Goal: Task Accomplishment & Management: Manage account settings

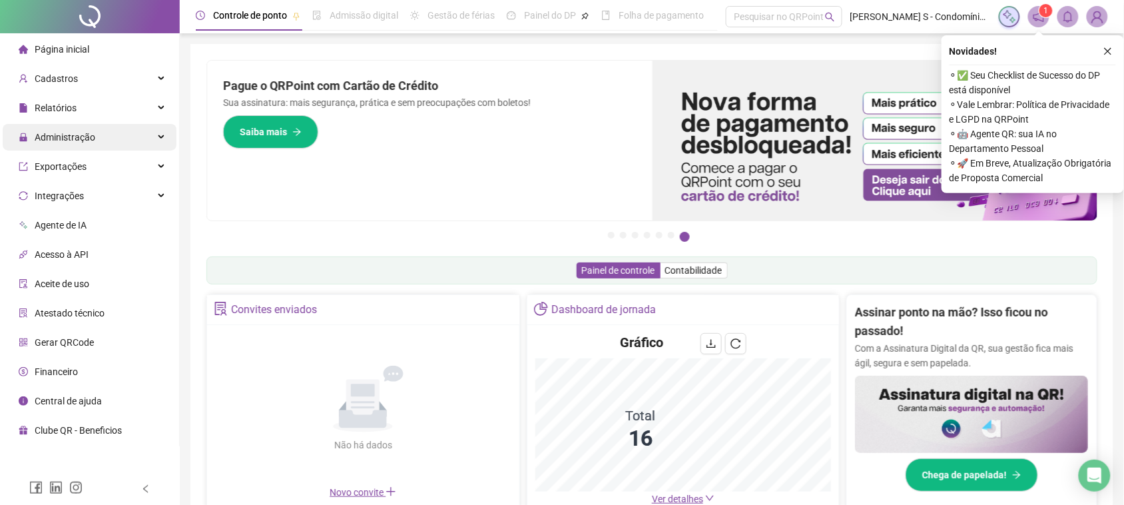
click at [147, 147] on div "Administração" at bounding box center [90, 137] width 174 height 27
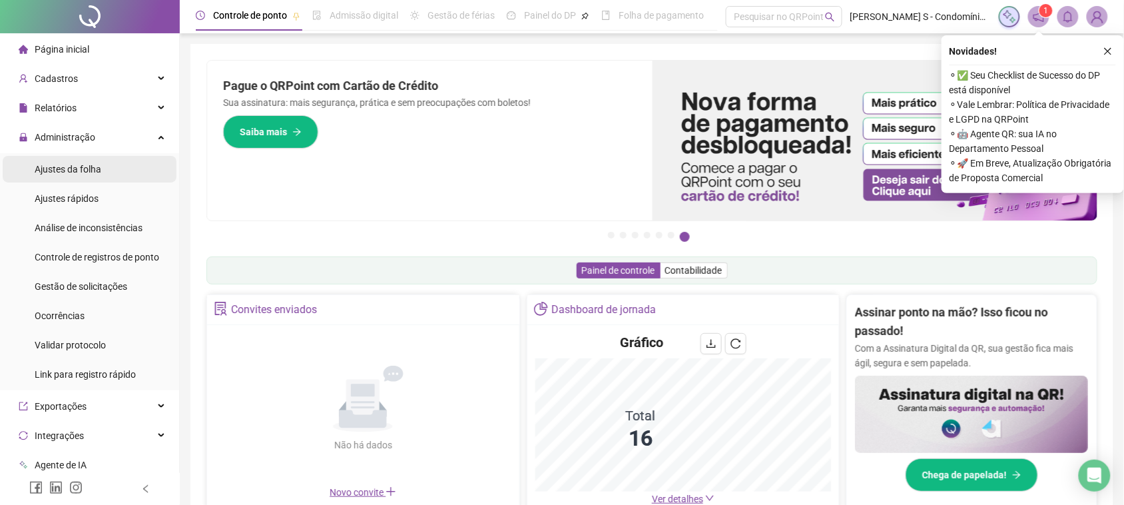
click at [80, 173] on span "Ajustes da folha" at bounding box center [68, 169] width 67 height 11
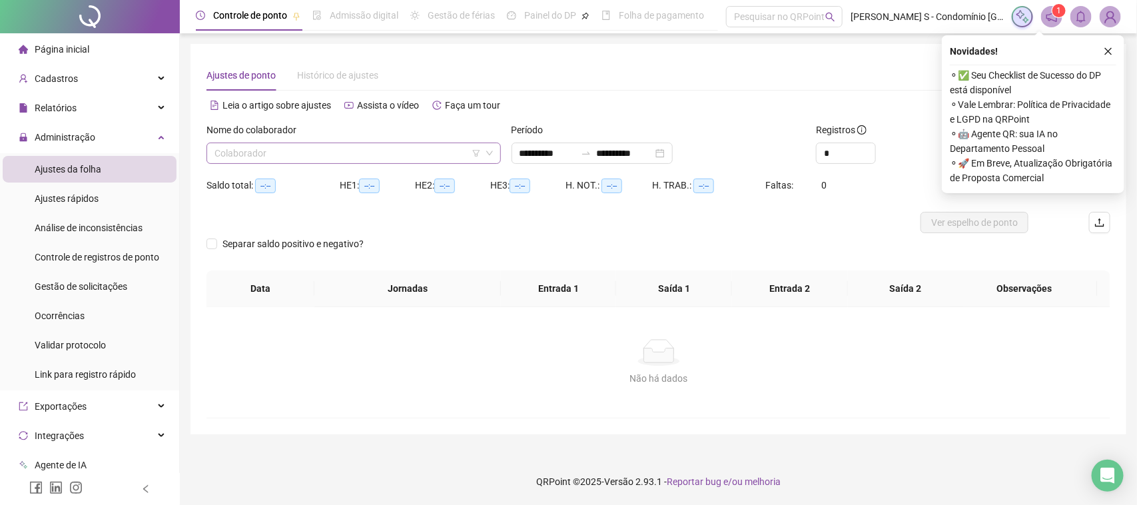
click at [315, 163] on div "Colaborador" at bounding box center [353, 153] width 294 height 21
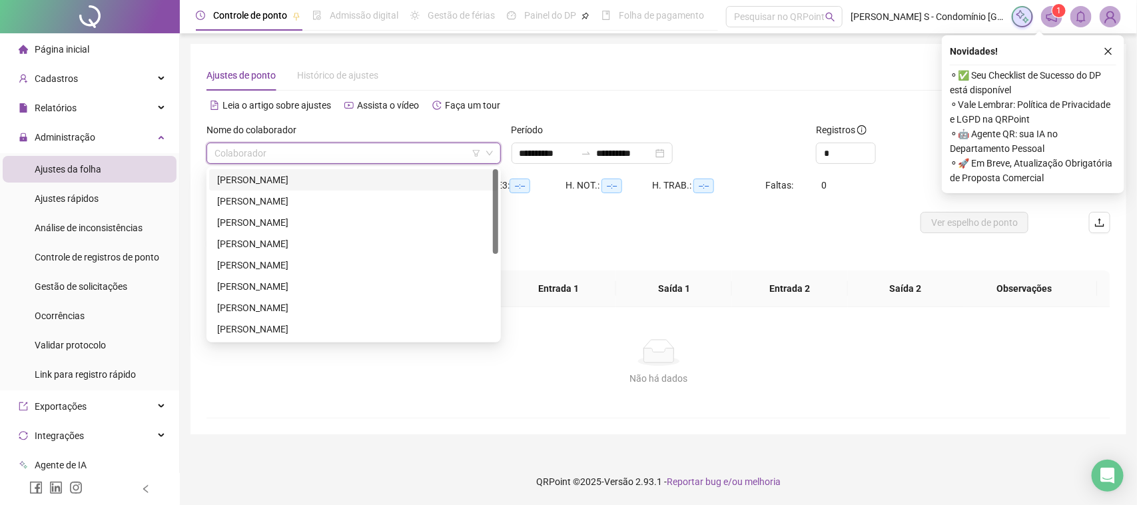
drag, startPoint x: 272, startPoint y: 169, endPoint x: 282, endPoint y: 172, distance: 10.5
click at [272, 170] on div "[PERSON_NAME]" at bounding box center [353, 179] width 289 height 21
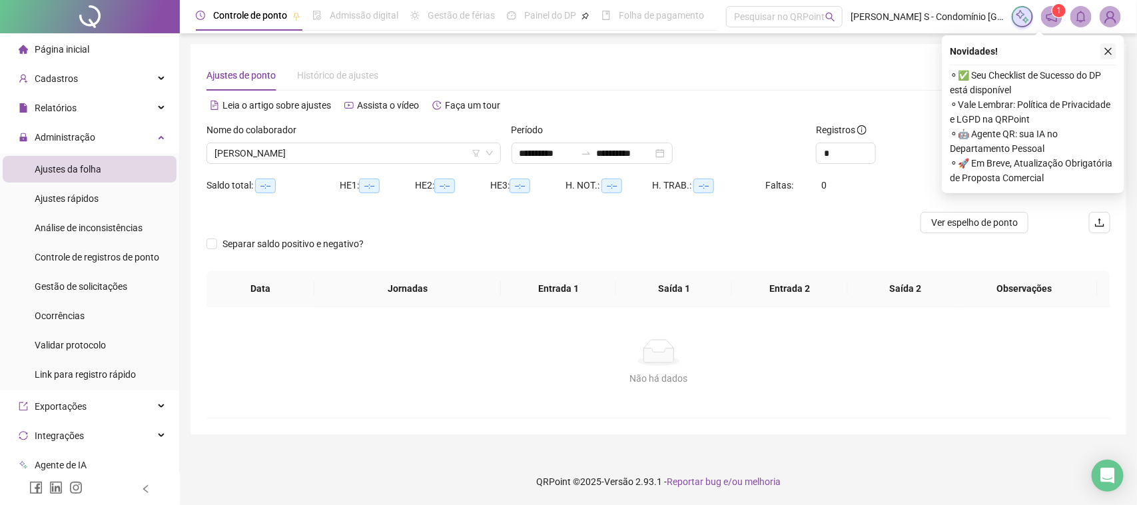
click at [1106, 47] on icon "close" at bounding box center [1108, 51] width 9 height 9
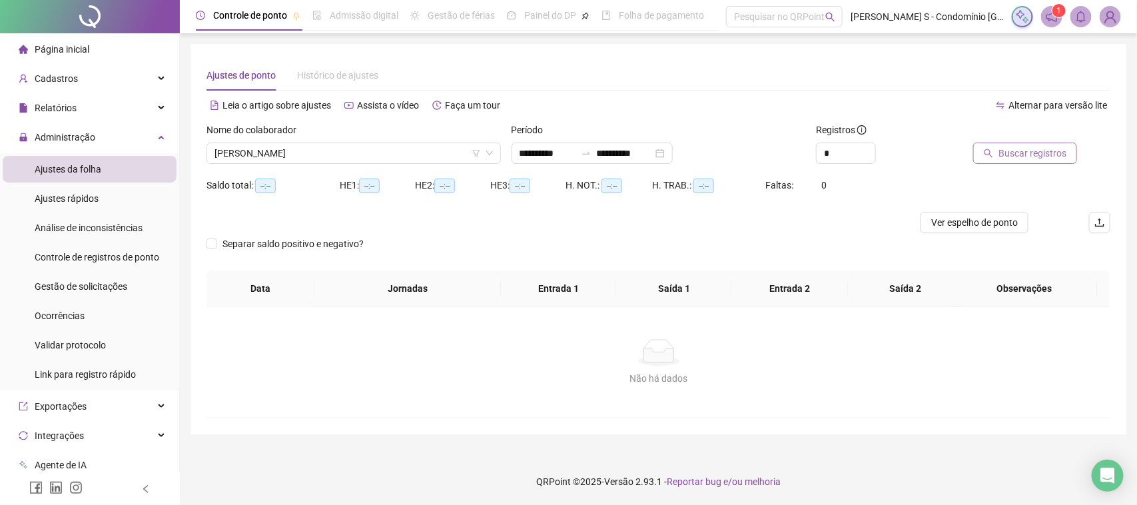
click at [1043, 159] on span "Buscar registros" at bounding box center [1032, 153] width 68 height 15
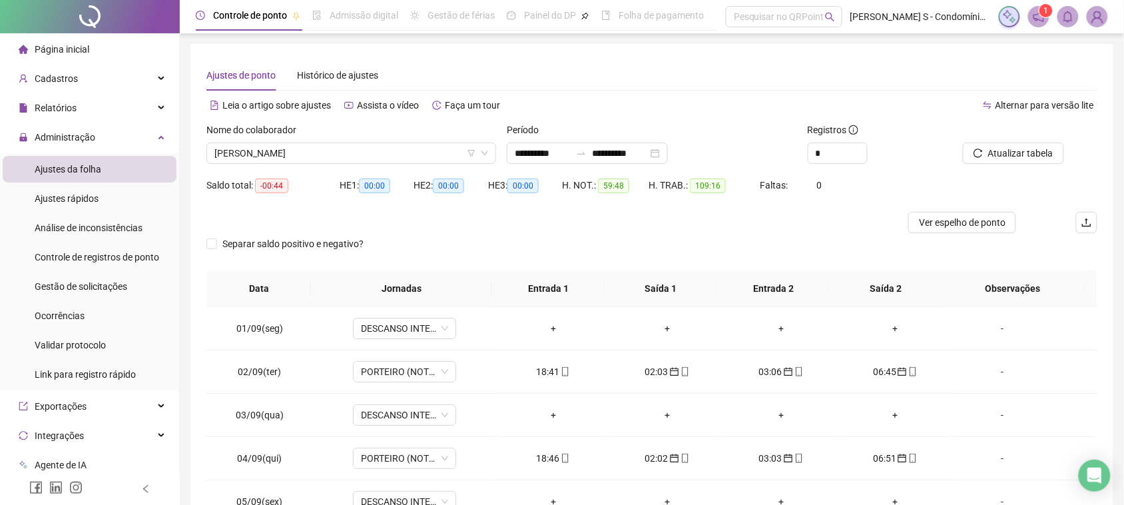
click at [318, 150] on span "[PERSON_NAME]" at bounding box center [351, 153] width 274 height 20
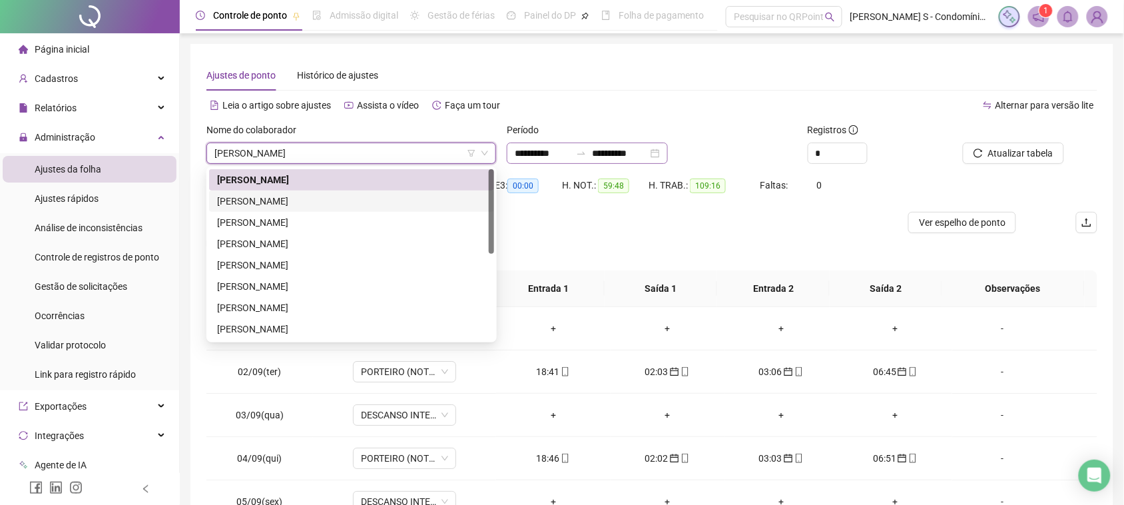
click at [668, 148] on div "**********" at bounding box center [587, 153] width 161 height 21
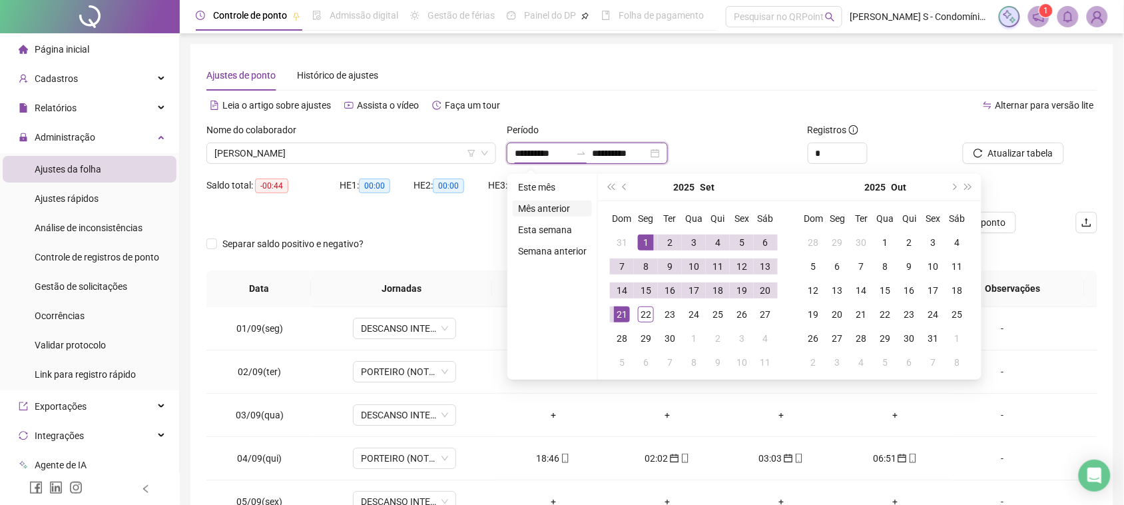
type input "**********"
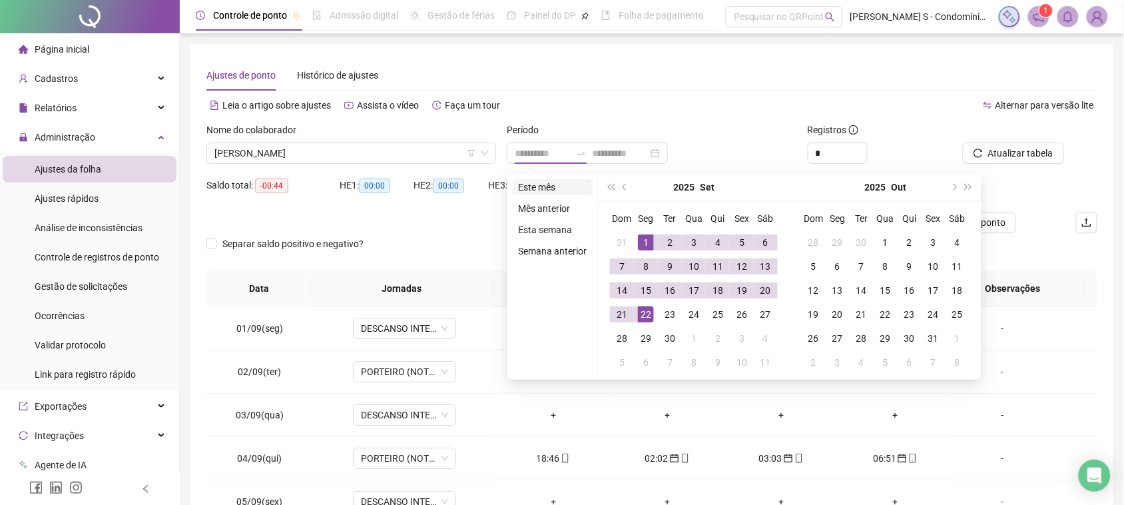
click at [535, 185] on li "Este mês" at bounding box center [552, 187] width 79 height 16
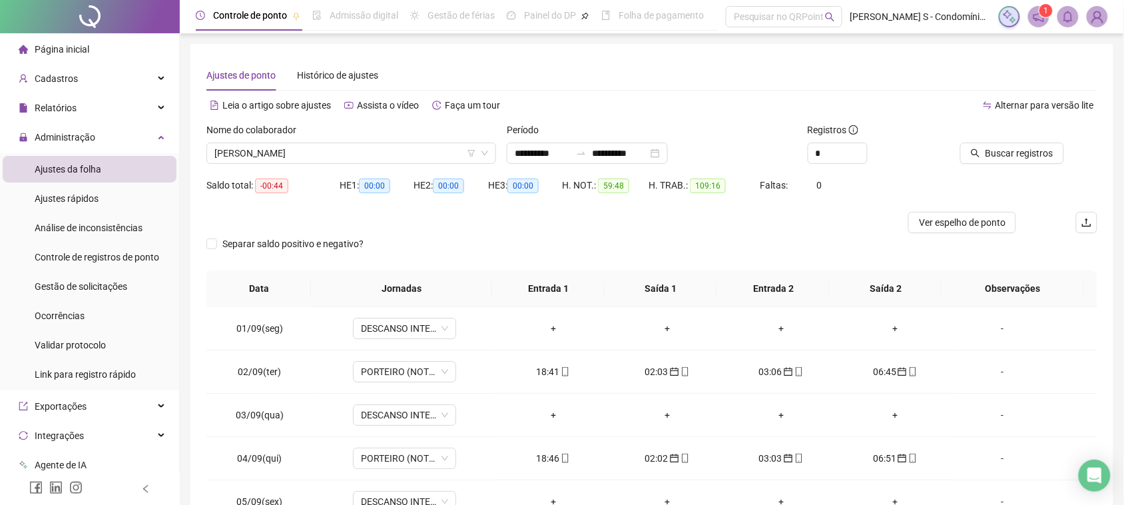
click at [990, 135] on div at bounding box center [1011, 133] width 107 height 20
click at [990, 152] on span "Buscar registros" at bounding box center [1020, 153] width 68 height 15
click at [350, 153] on span "[PERSON_NAME]" at bounding box center [351, 153] width 274 height 20
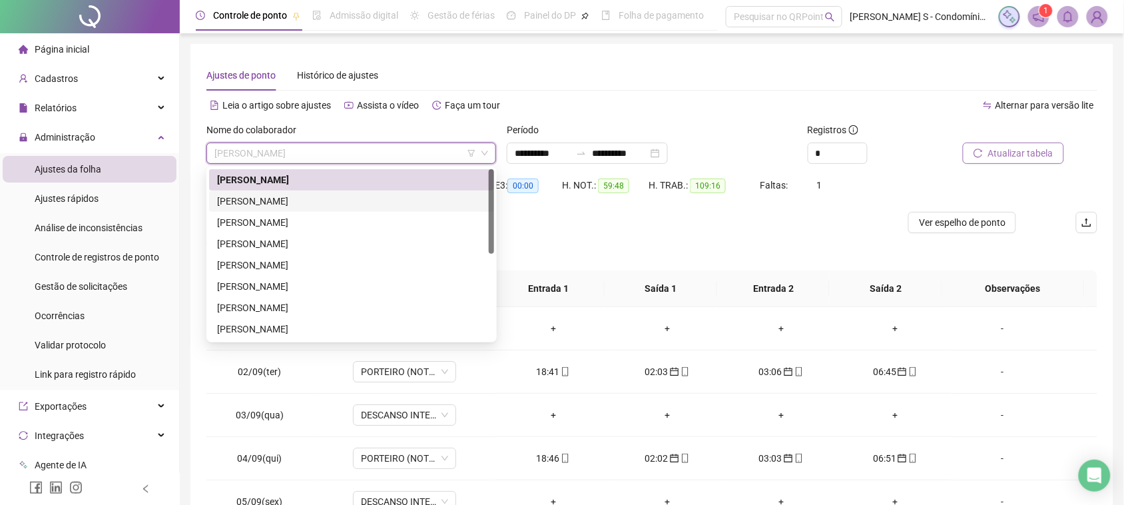
click at [306, 206] on div "[PERSON_NAME]" at bounding box center [351, 201] width 269 height 15
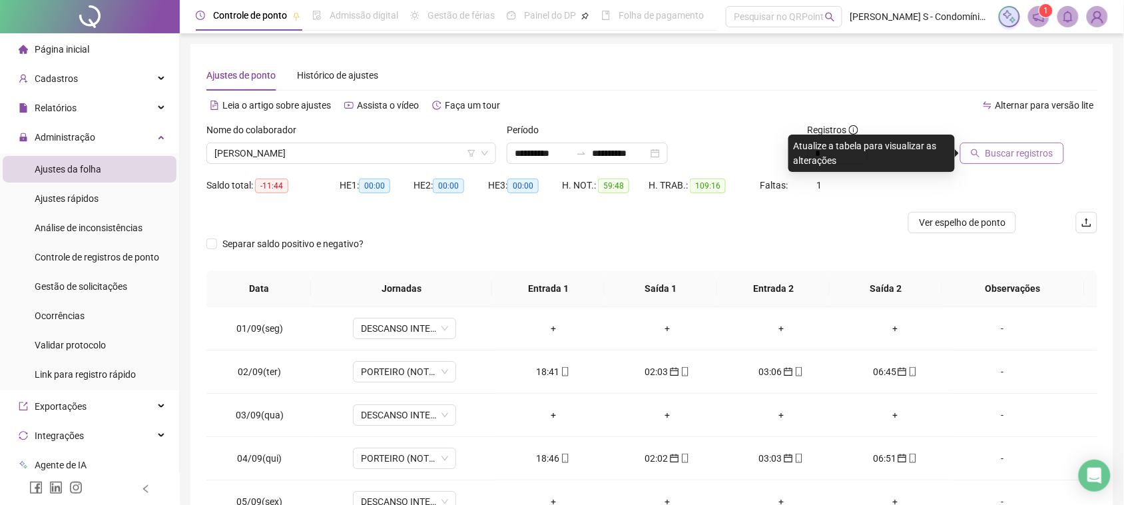
click at [1006, 158] on span "Buscar registros" at bounding box center [1020, 153] width 68 height 15
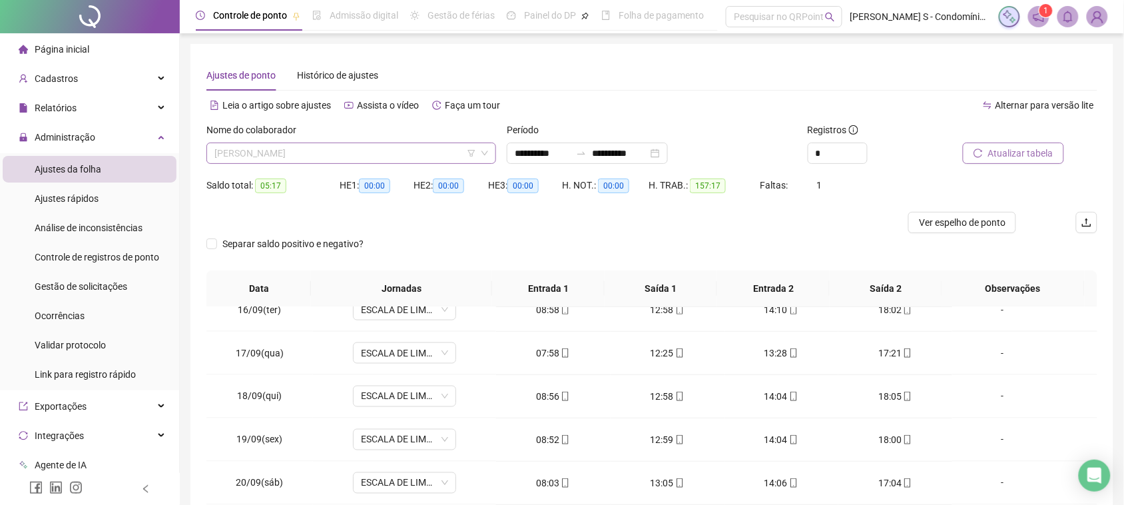
click at [350, 150] on span "[PERSON_NAME]" at bounding box center [351, 153] width 274 height 20
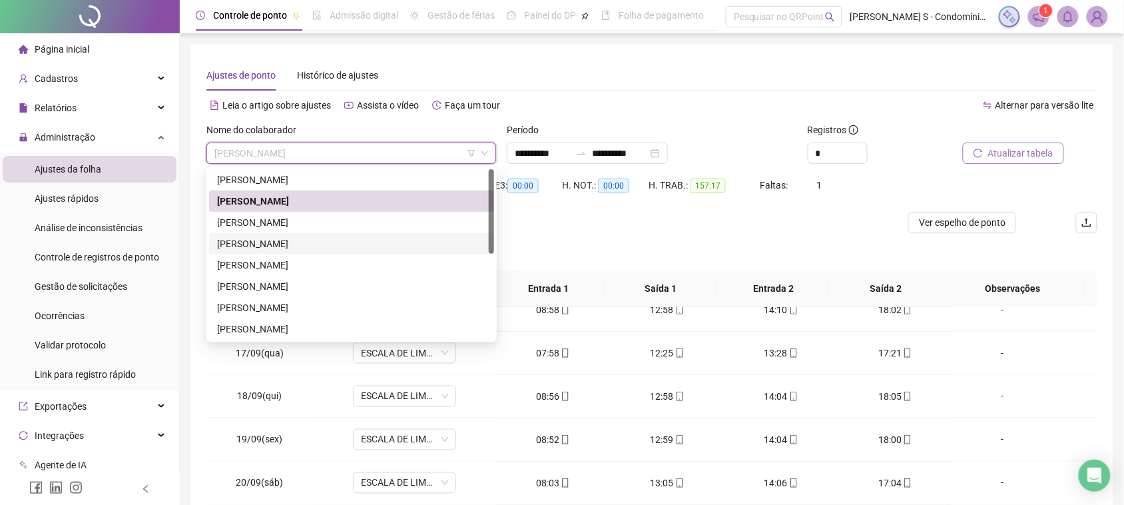
click at [300, 236] on div "[PERSON_NAME]" at bounding box center [351, 243] width 269 height 15
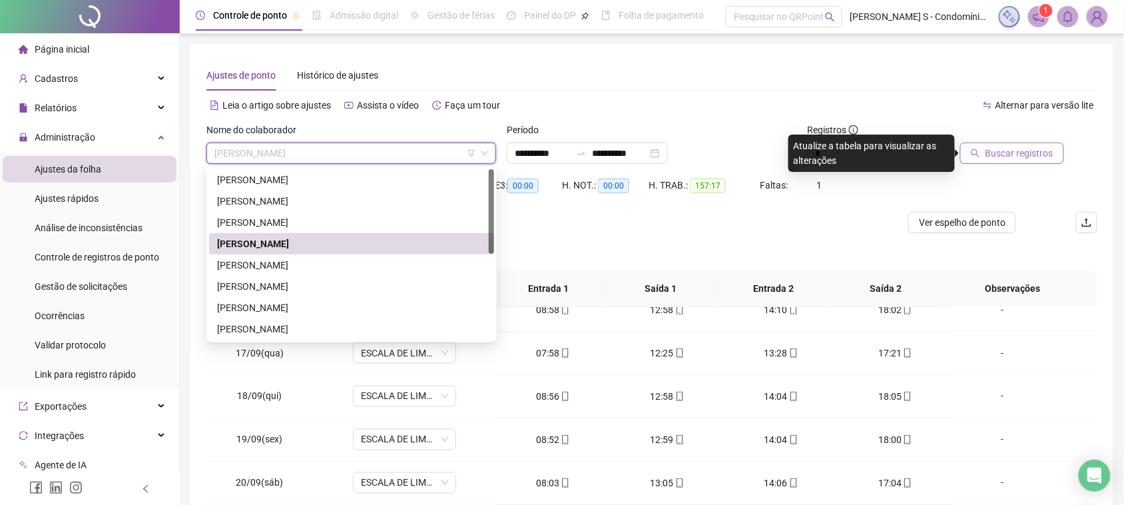
click at [340, 150] on span "[PERSON_NAME]" at bounding box center [351, 153] width 274 height 20
click at [286, 215] on div "[PERSON_NAME]" at bounding box center [351, 222] width 269 height 15
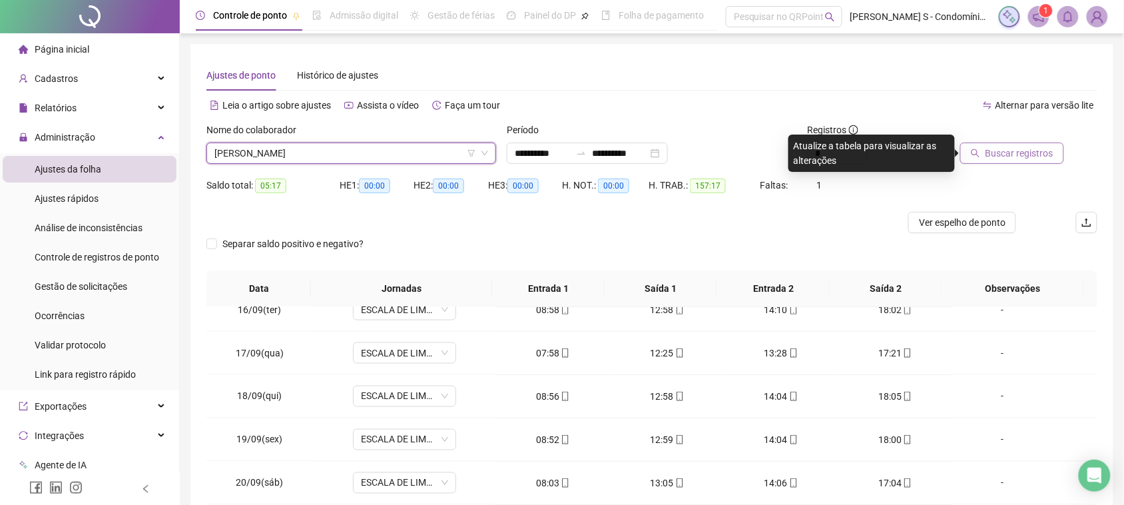
click at [1028, 147] on div "Buscar registros" at bounding box center [1011, 143] width 107 height 41
click at [1027, 149] on span "Buscar registros" at bounding box center [1020, 153] width 68 height 15
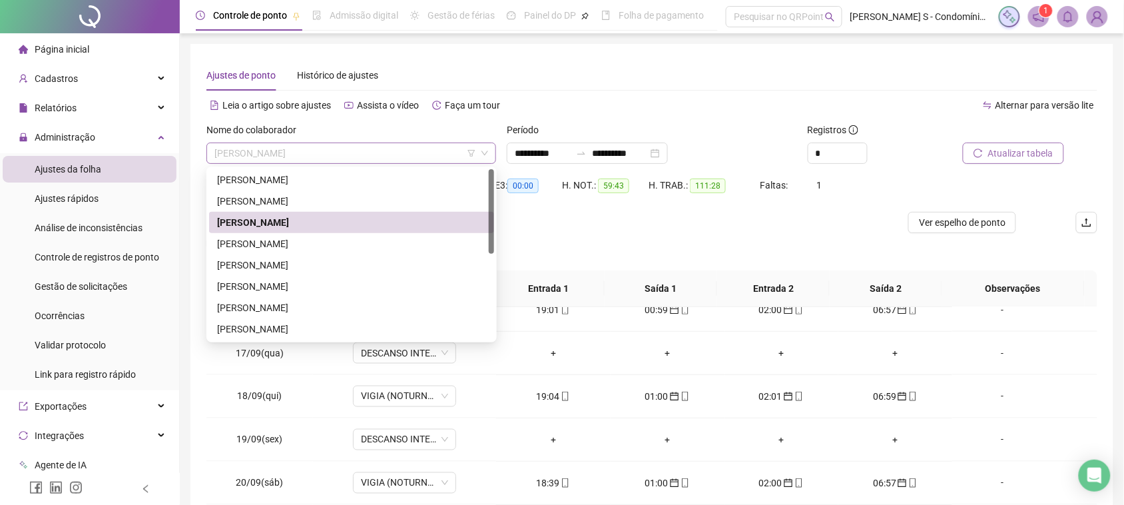
click at [378, 148] on span "[PERSON_NAME]" at bounding box center [351, 153] width 274 height 20
click at [318, 244] on div "[PERSON_NAME]" at bounding box center [351, 243] width 269 height 15
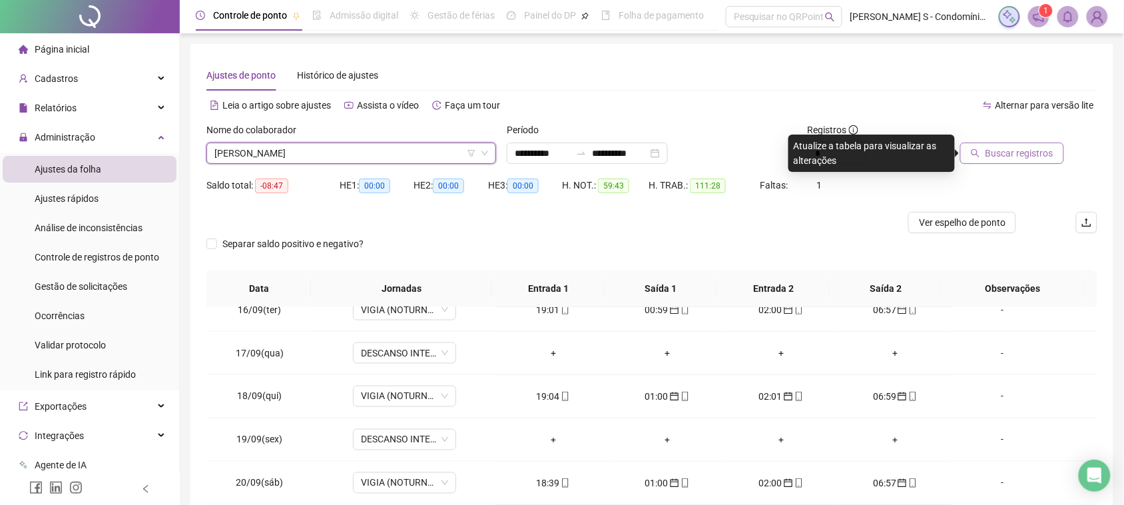
click at [994, 151] on span "Buscar registros" at bounding box center [1020, 153] width 68 height 15
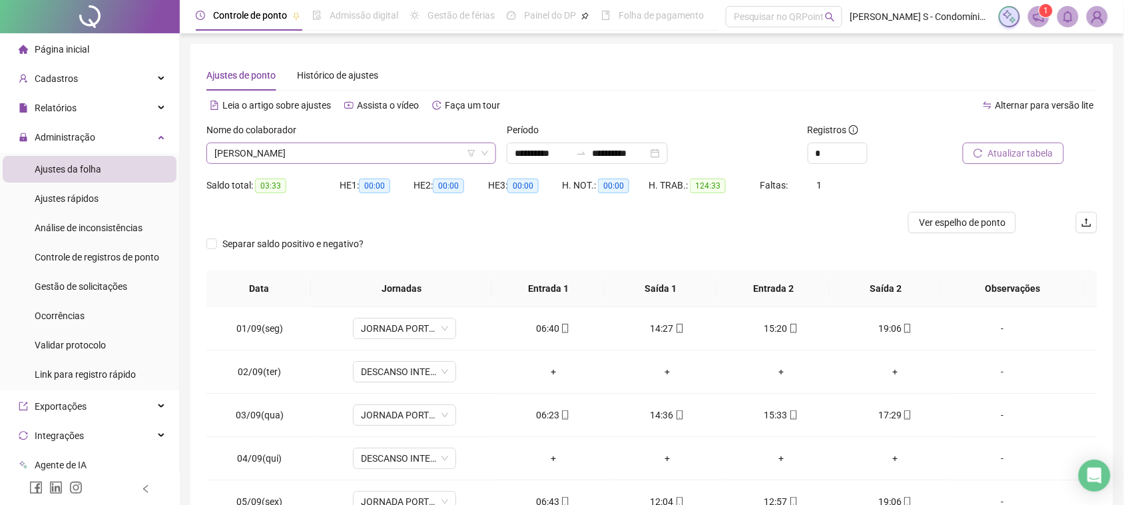
click at [338, 153] on span "[PERSON_NAME]" at bounding box center [351, 153] width 274 height 20
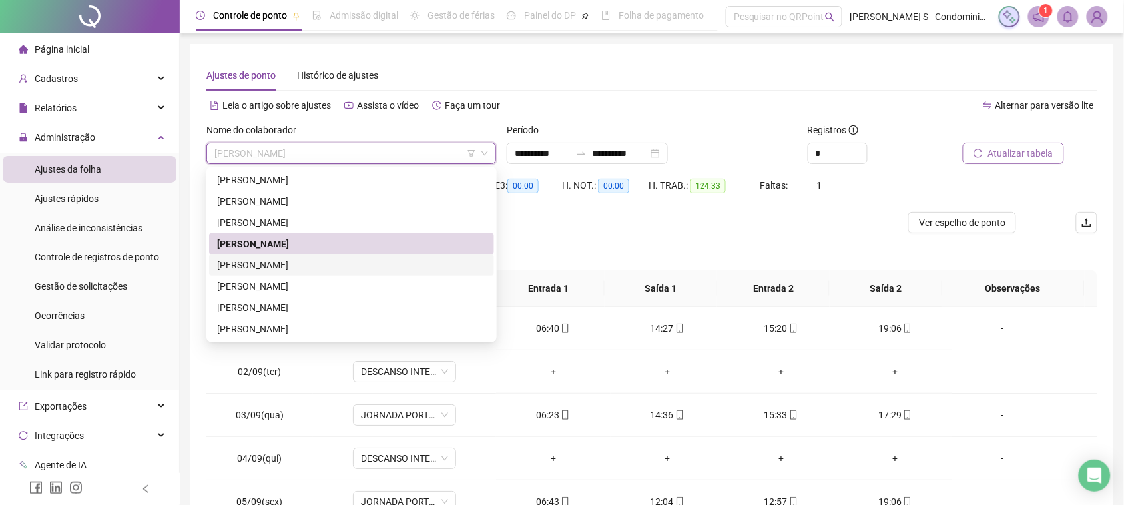
click at [274, 268] on div "[PERSON_NAME]" at bounding box center [351, 265] width 269 height 15
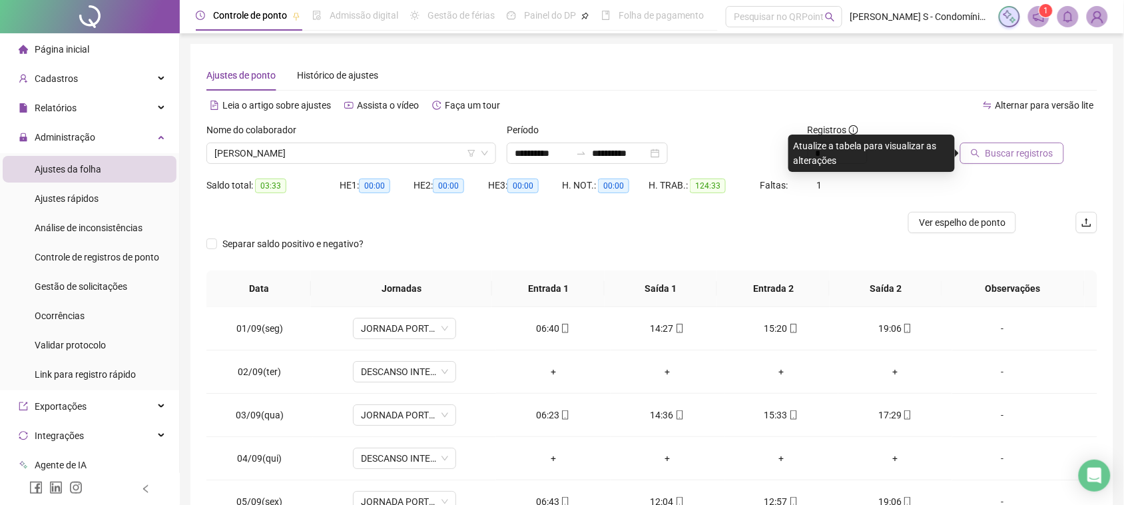
click at [996, 147] on span "Buscar registros" at bounding box center [1020, 153] width 68 height 15
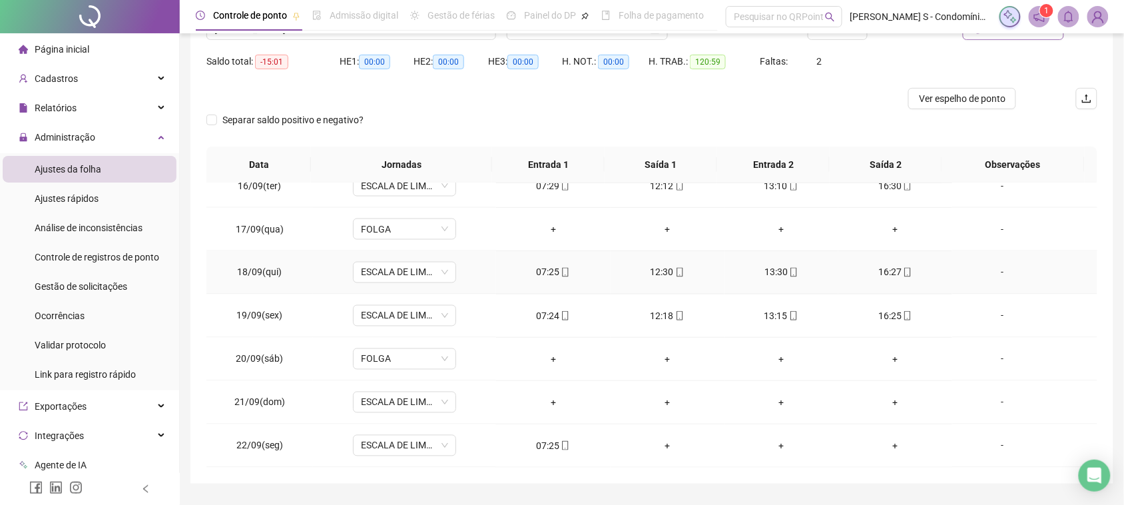
scroll to position [160, 0]
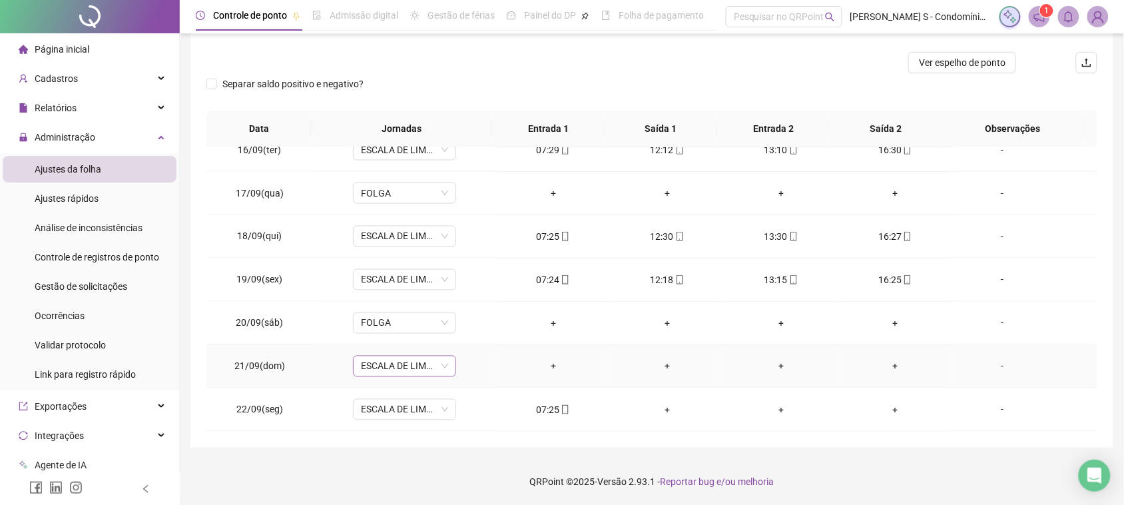
click at [434, 367] on span "ESCALA DE LIMPEZA" at bounding box center [404, 366] width 87 height 20
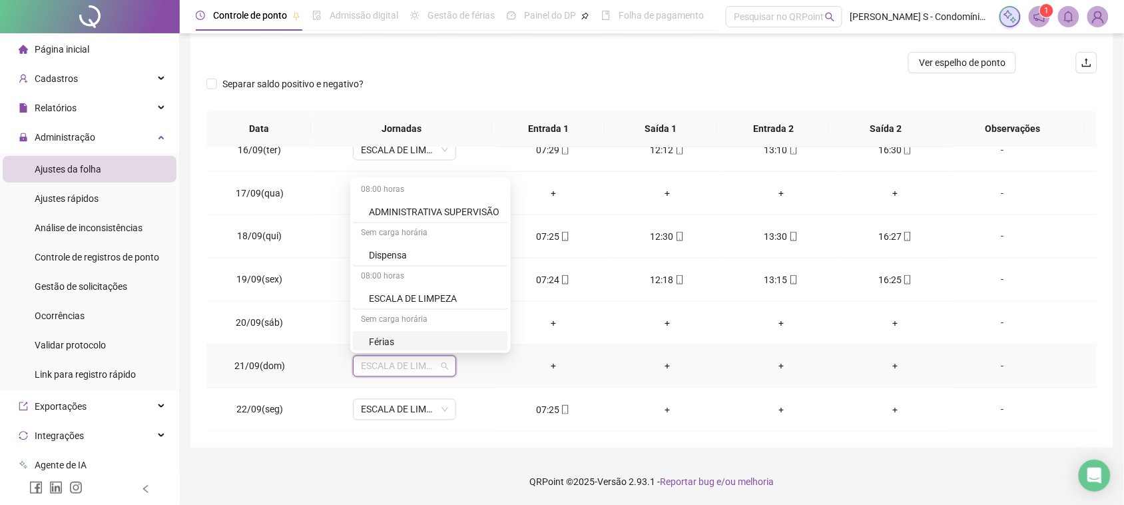
scroll to position [167, 0]
click at [400, 218] on div "Folga" at bounding box center [434, 218] width 131 height 15
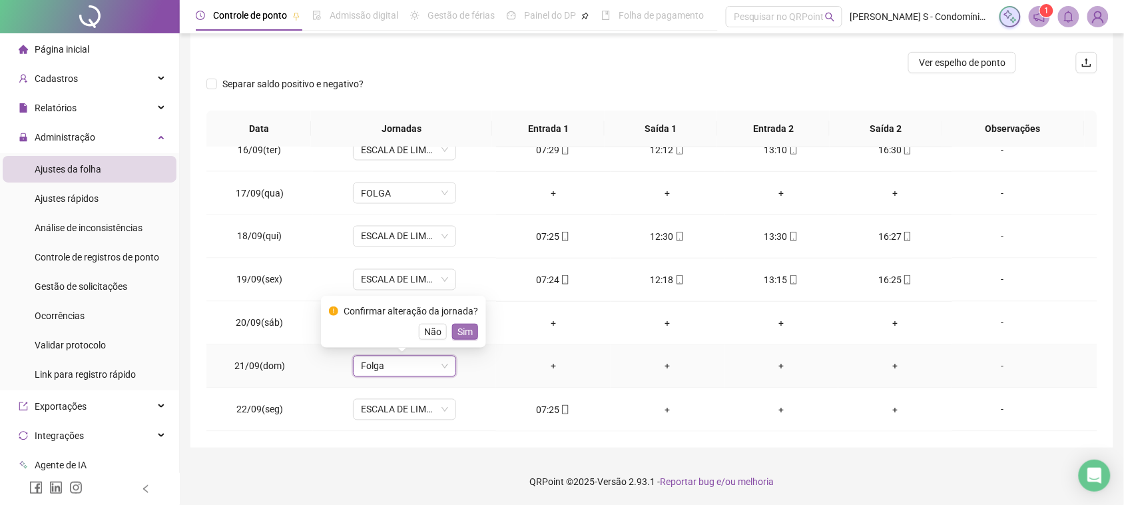
click at [470, 333] on span "Sim" at bounding box center [465, 331] width 15 height 15
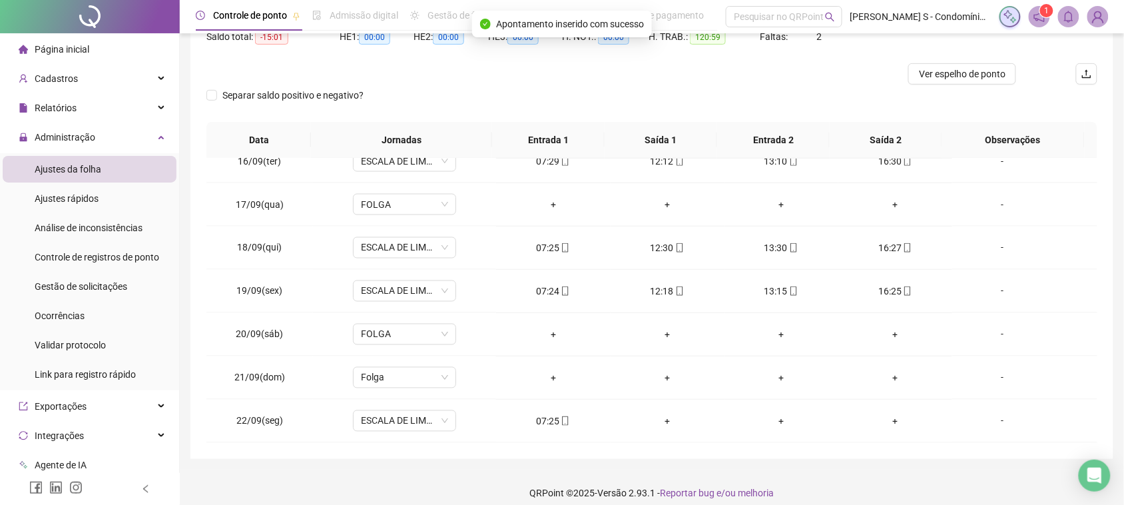
scroll to position [0, 0]
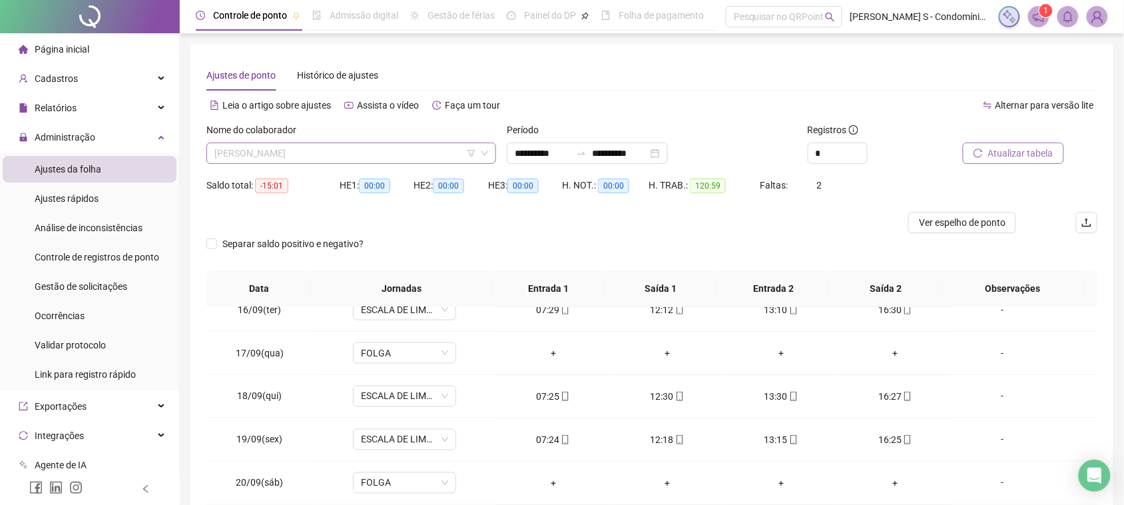
click at [330, 144] on span "[PERSON_NAME]" at bounding box center [351, 153] width 274 height 20
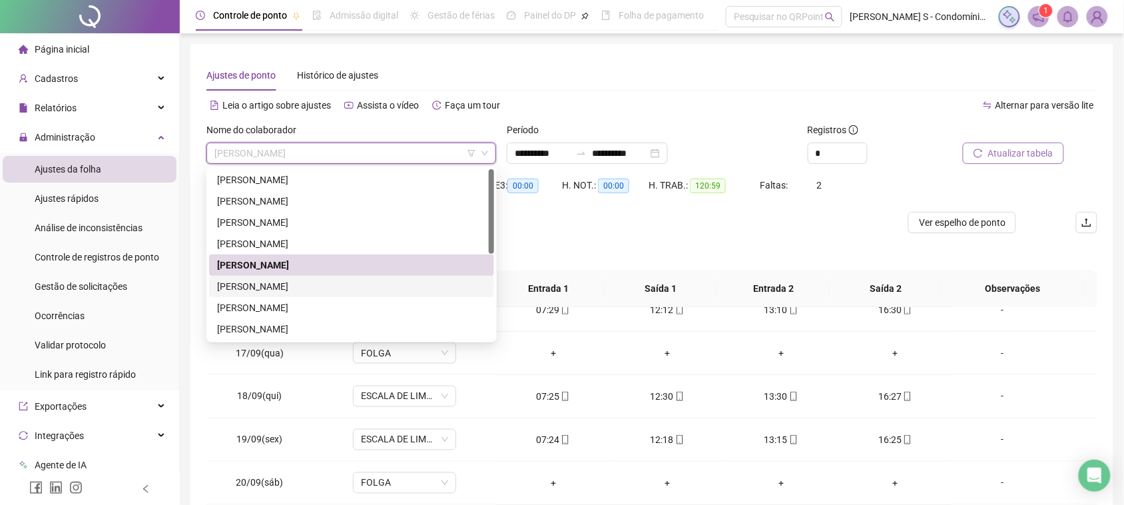
click at [301, 281] on div "[PERSON_NAME]" at bounding box center [351, 286] width 269 height 15
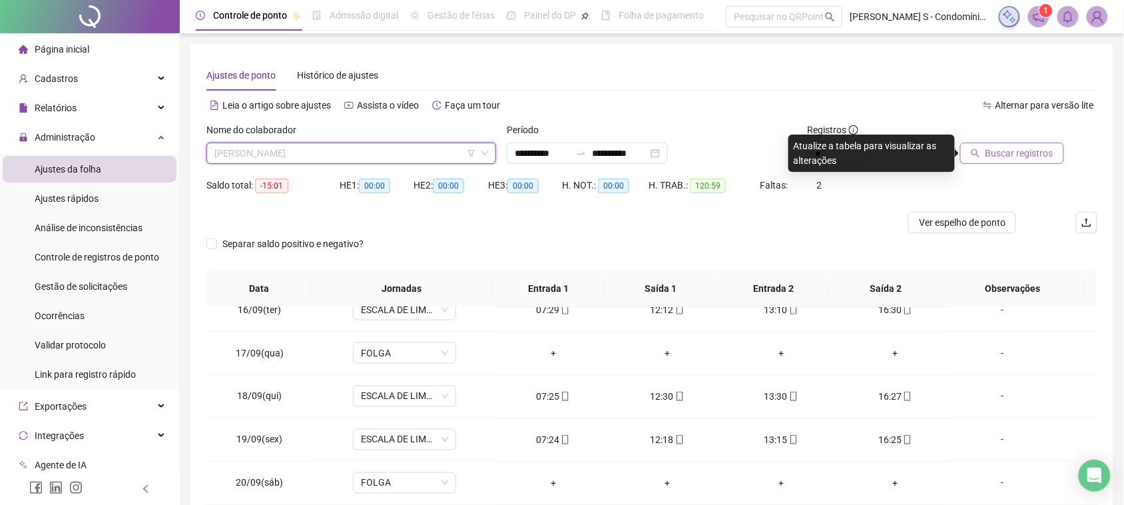
click at [326, 163] on div "[PERSON_NAME]" at bounding box center [351, 153] width 290 height 21
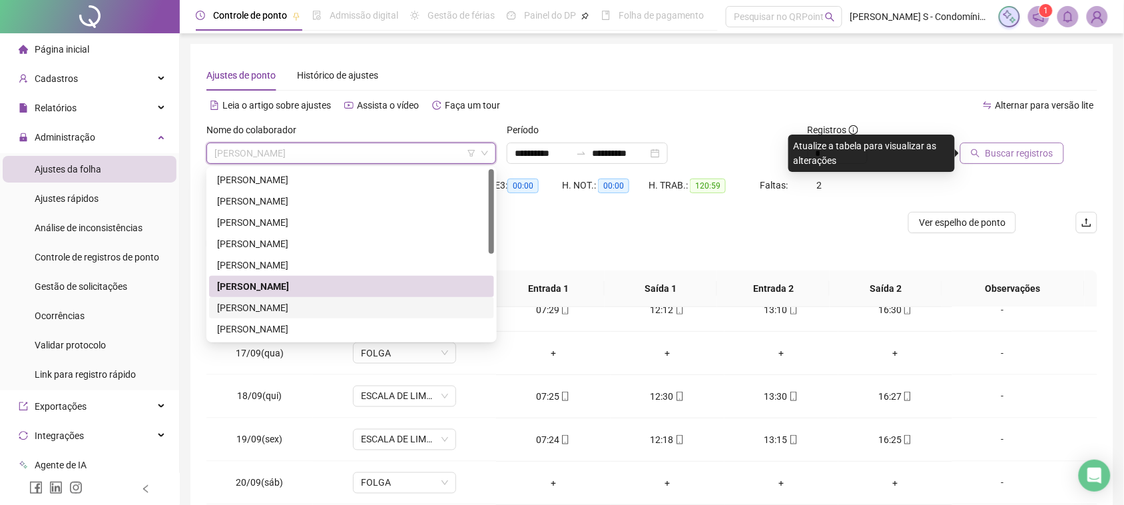
click at [244, 304] on div "[PERSON_NAME]" at bounding box center [351, 307] width 269 height 15
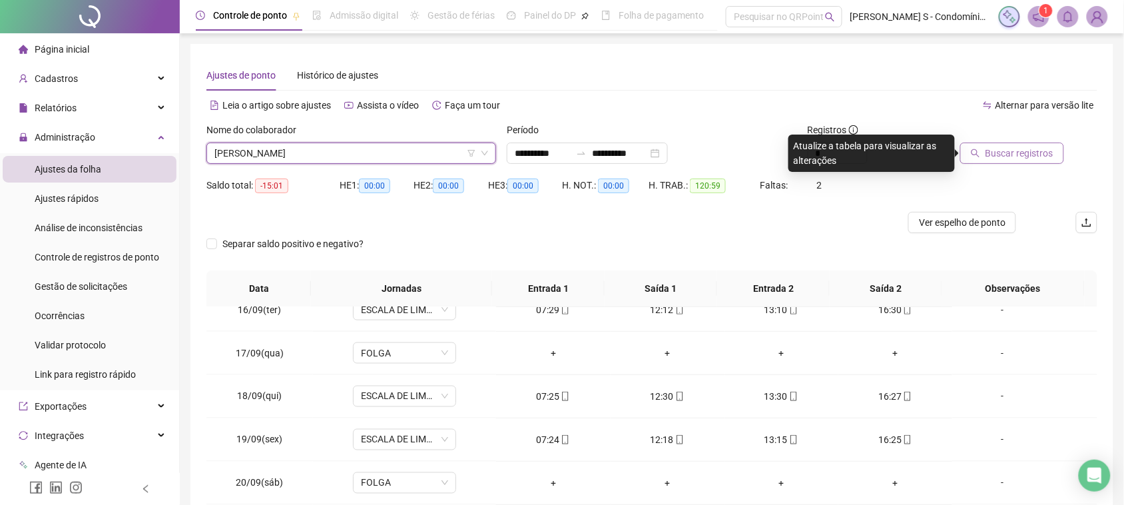
click at [976, 147] on button "Buscar registros" at bounding box center [1012, 153] width 104 height 21
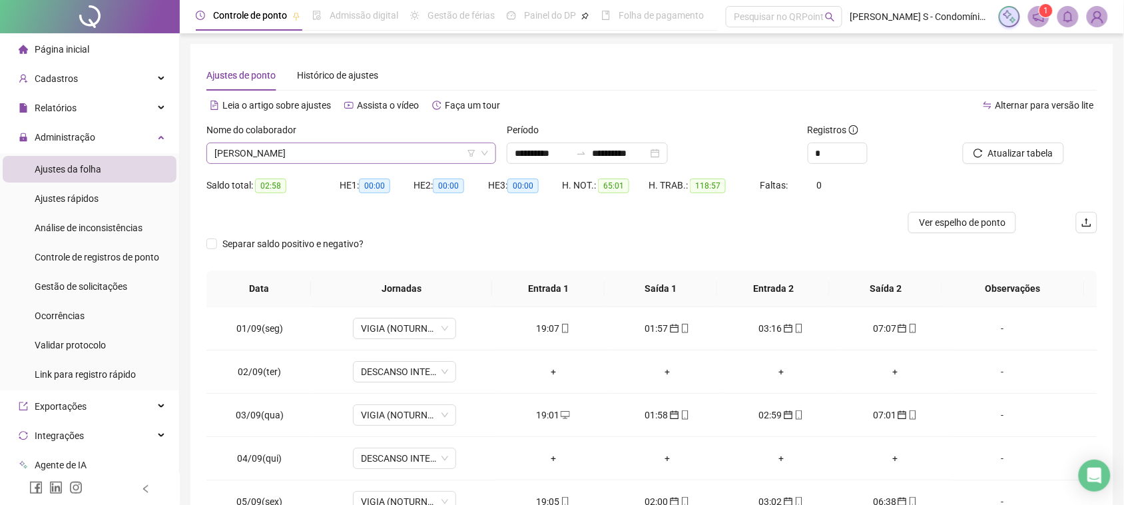
click at [300, 155] on span "[PERSON_NAME]" at bounding box center [351, 153] width 274 height 20
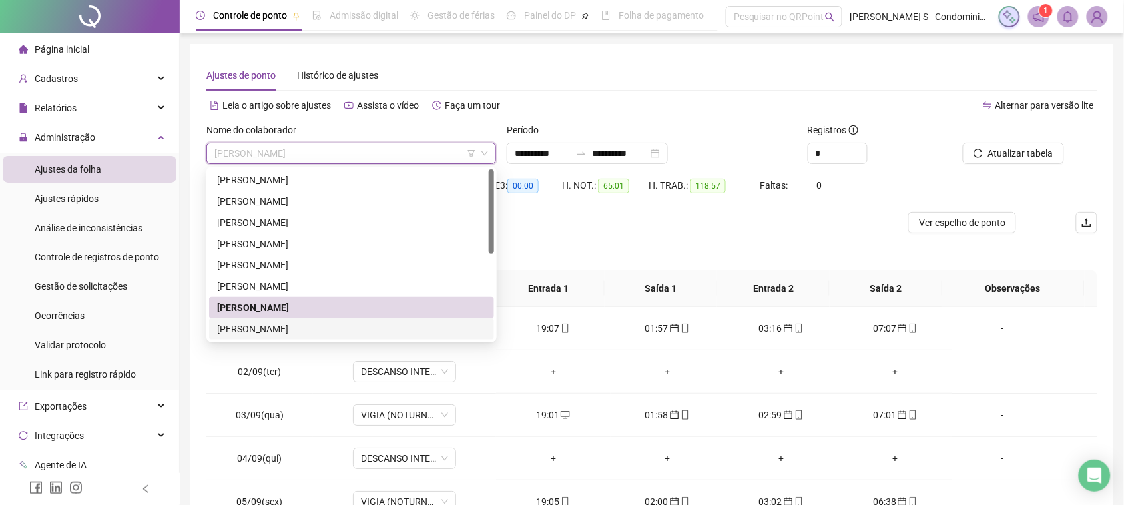
click at [268, 328] on div "[PERSON_NAME]" at bounding box center [351, 329] width 269 height 15
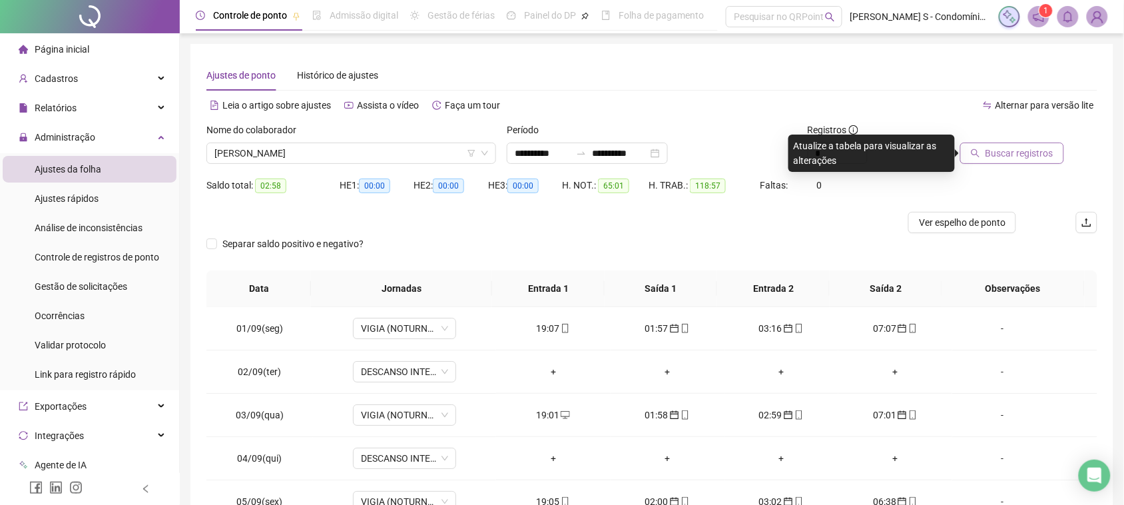
click at [979, 150] on icon "search" at bounding box center [976, 153] width 9 height 9
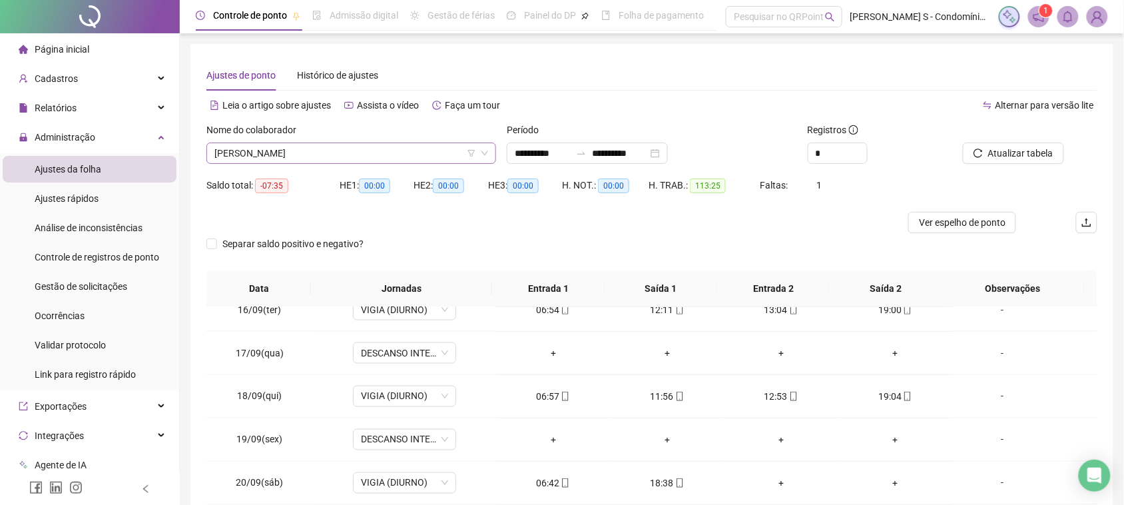
click at [370, 151] on span "[PERSON_NAME]" at bounding box center [351, 153] width 274 height 20
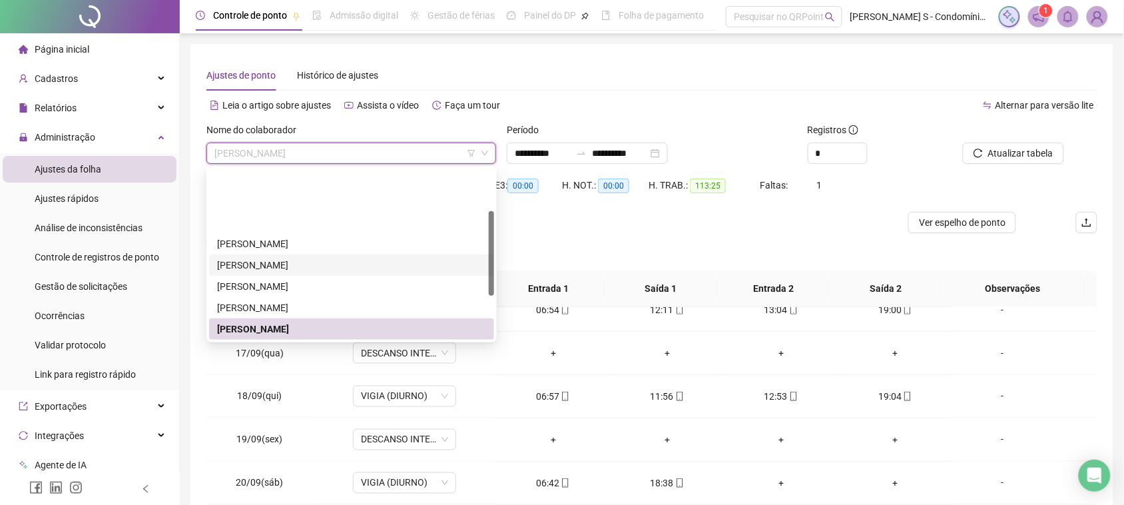
scroll to position [83, 0]
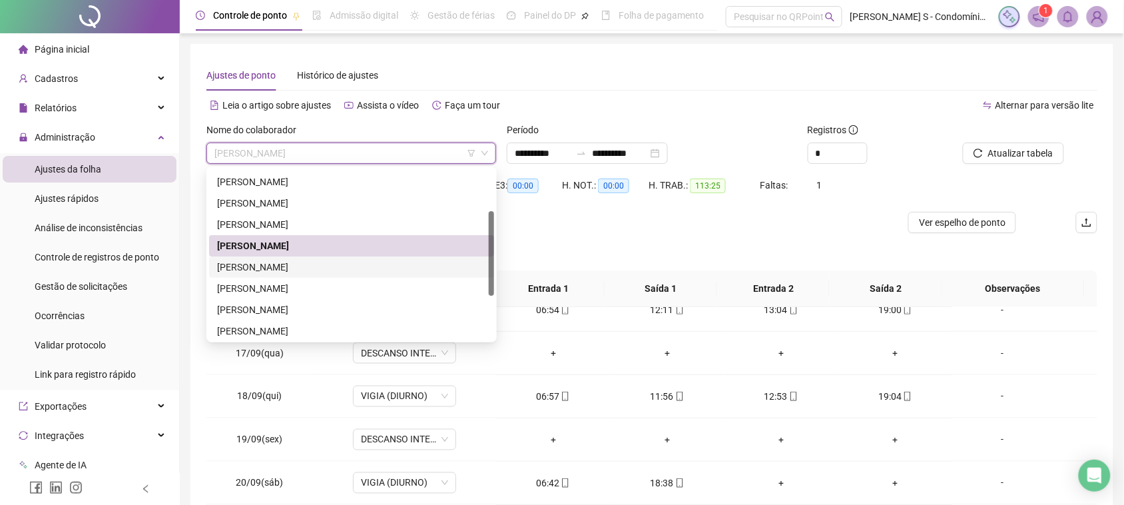
click at [290, 263] on div "[PERSON_NAME]" at bounding box center [351, 267] width 269 height 15
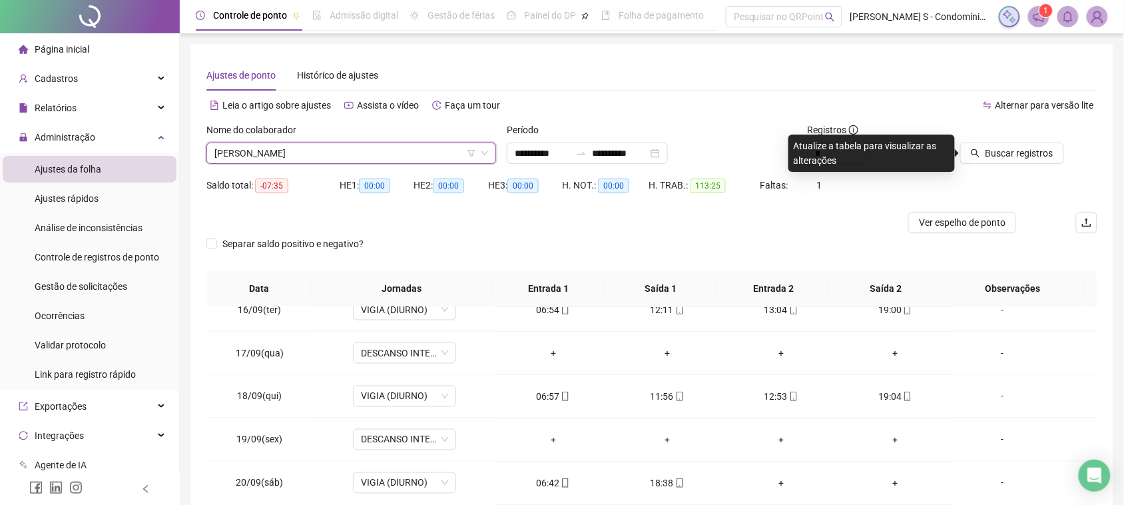
click at [986, 171] on div "Buscar registros" at bounding box center [1027, 149] width 151 height 52
click at [988, 169] on div "Buscar registros" at bounding box center [1027, 149] width 151 height 52
click at [988, 167] on div "Buscar registros" at bounding box center [1027, 149] width 151 height 52
click at [997, 153] on span "Buscar registros" at bounding box center [1020, 153] width 68 height 15
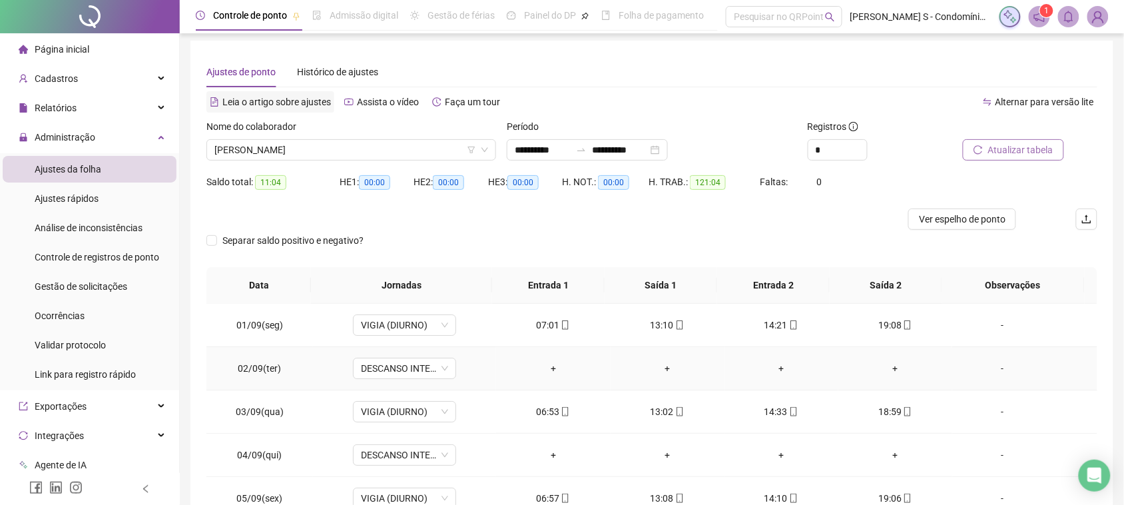
scroll to position [0, 0]
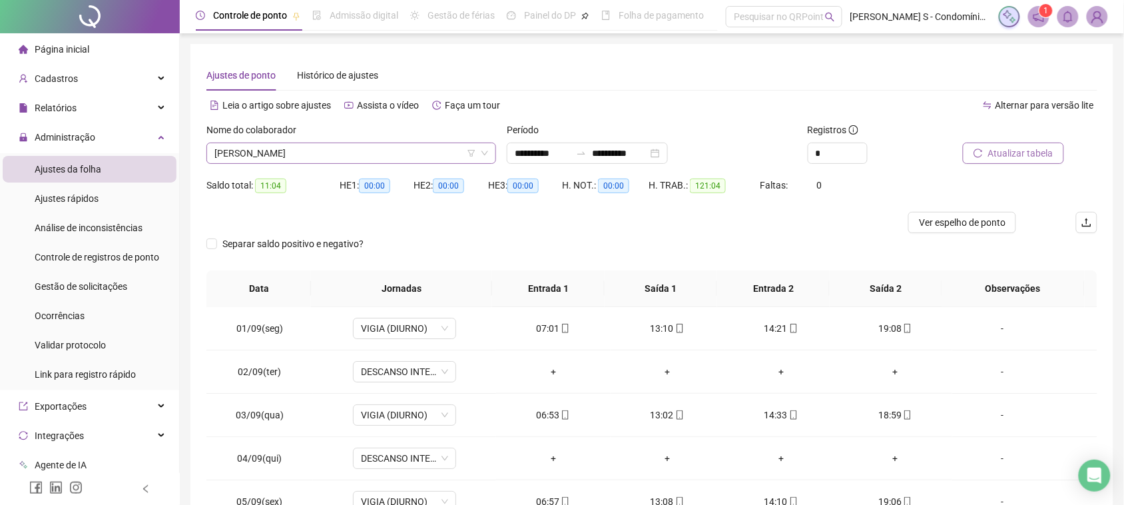
click at [320, 151] on span "[PERSON_NAME]" at bounding box center [351, 153] width 274 height 20
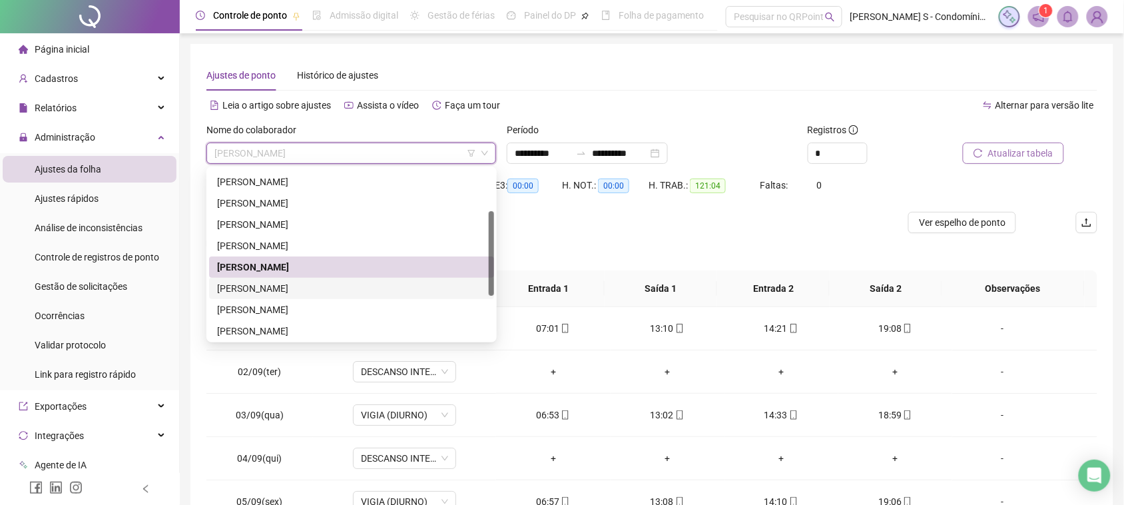
click at [286, 293] on div "[PERSON_NAME]" at bounding box center [351, 288] width 269 height 15
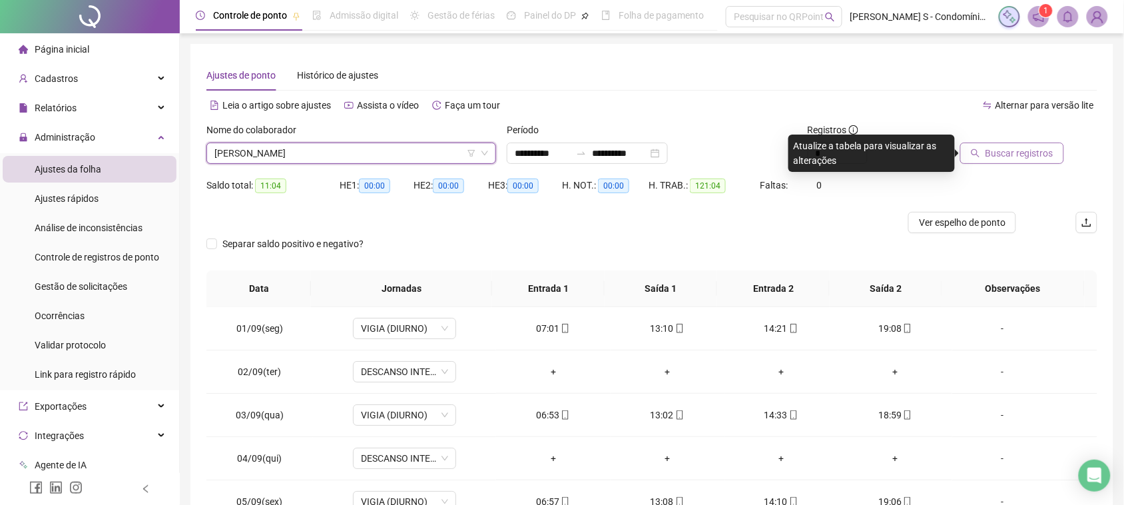
click at [990, 149] on span "Buscar registros" at bounding box center [1020, 153] width 68 height 15
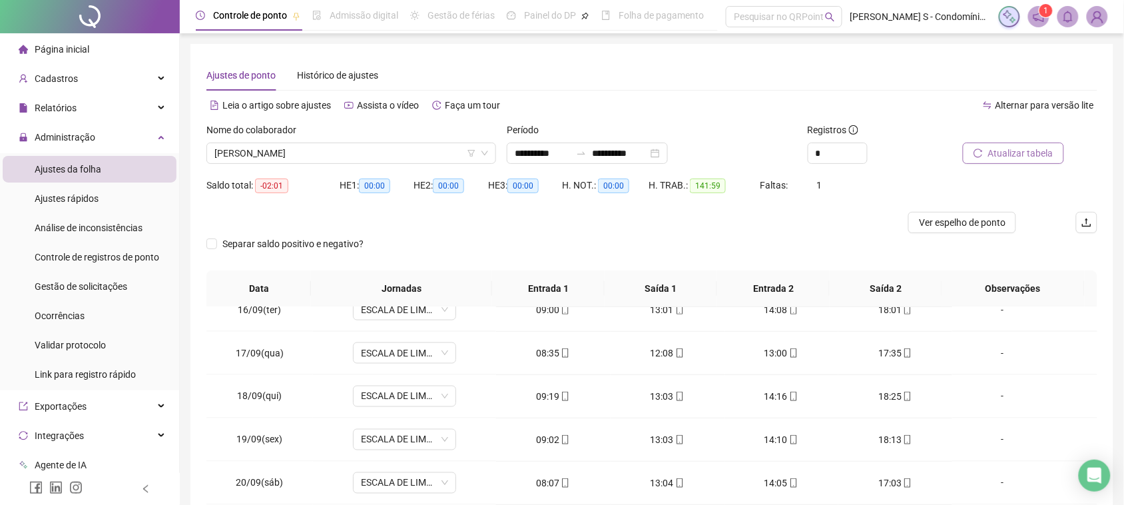
click at [348, 137] on div "Nome do colaborador" at bounding box center [351, 133] width 290 height 20
click at [348, 162] on span "[PERSON_NAME]" at bounding box center [351, 153] width 274 height 20
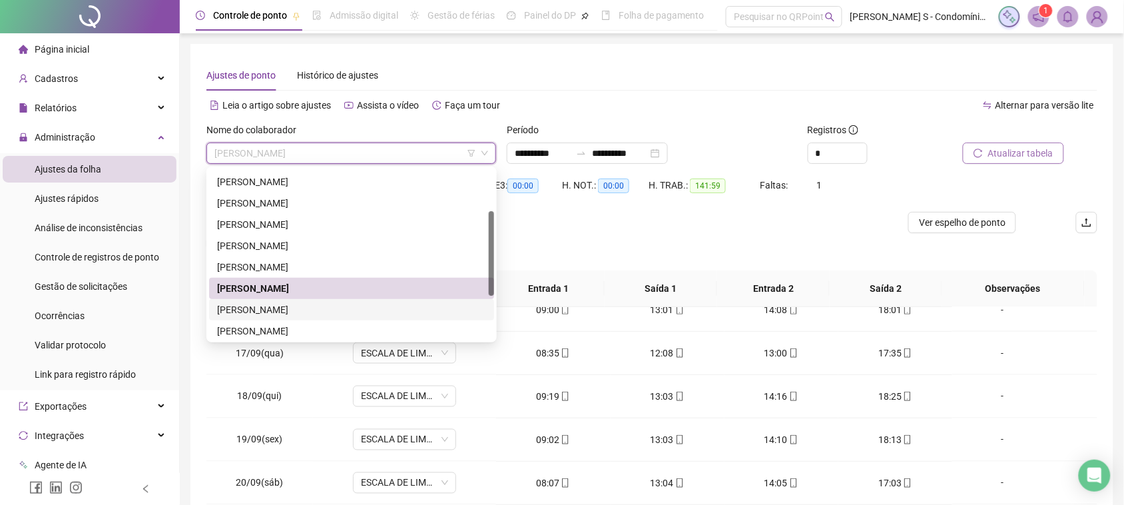
click at [320, 310] on div "[PERSON_NAME]" at bounding box center [351, 309] width 269 height 15
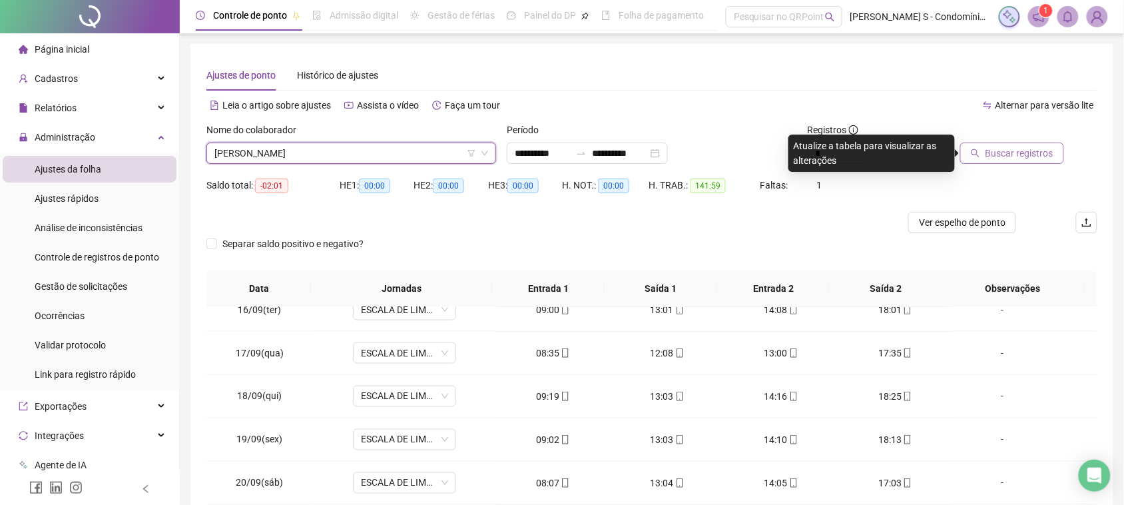
click at [1010, 154] on span "Buscar registros" at bounding box center [1020, 153] width 68 height 15
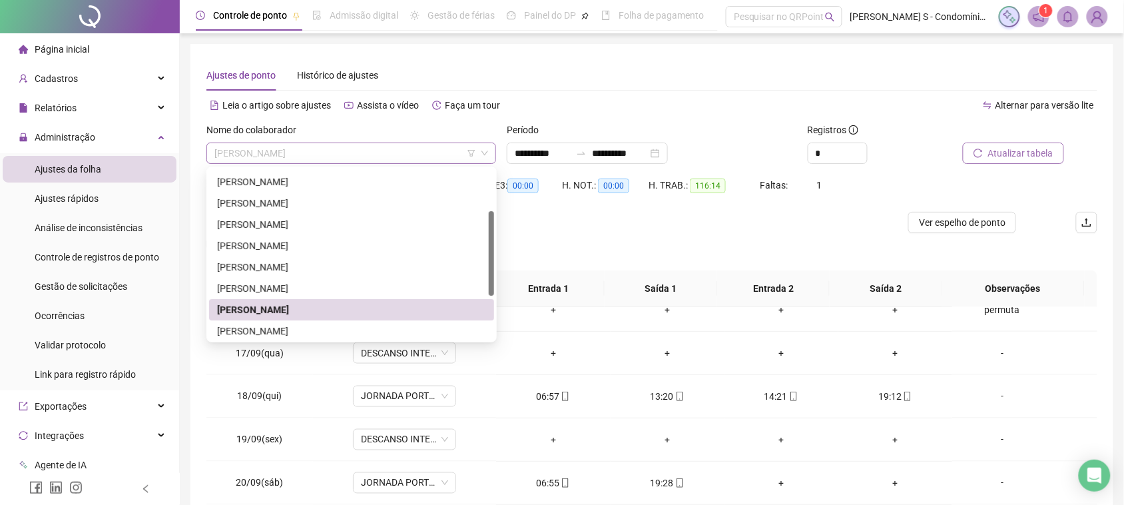
click at [317, 147] on span "[PERSON_NAME]" at bounding box center [351, 153] width 274 height 20
click at [308, 335] on div "[PERSON_NAME]" at bounding box center [351, 331] width 269 height 15
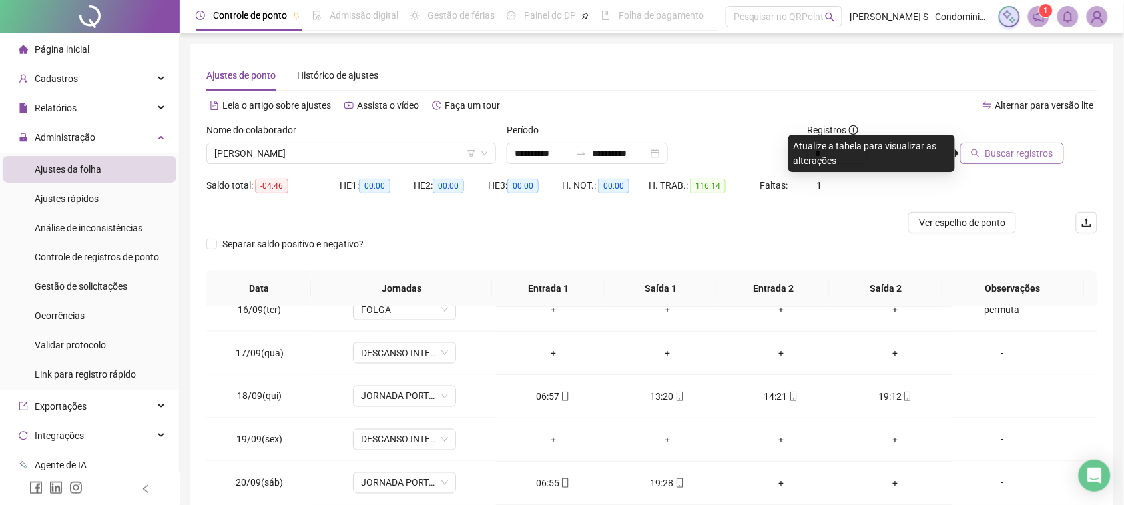
click at [991, 168] on div "Buscar registros" at bounding box center [1027, 149] width 151 height 52
click at [992, 155] on span "Buscar registros" at bounding box center [1020, 153] width 68 height 15
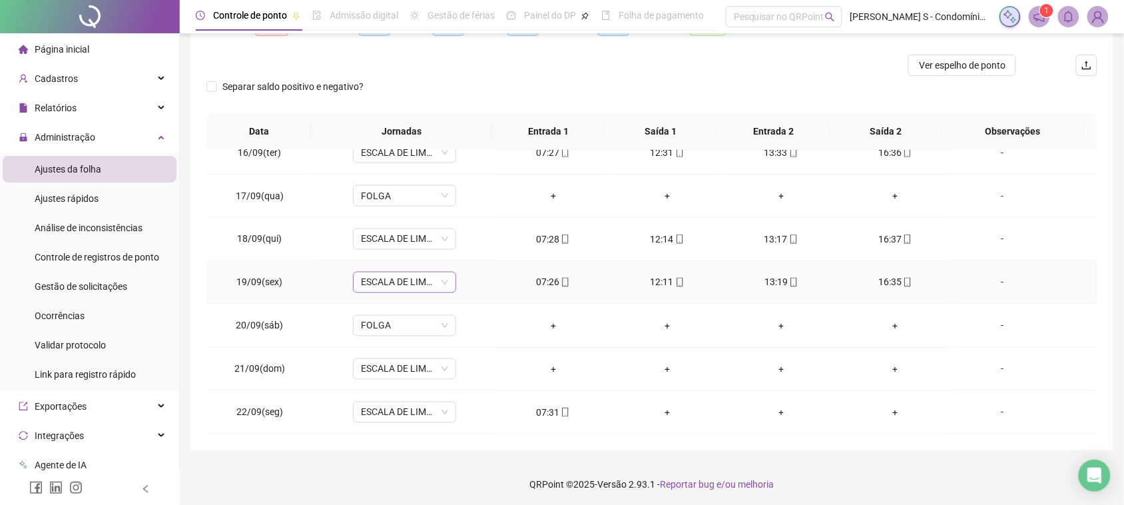
scroll to position [160, 0]
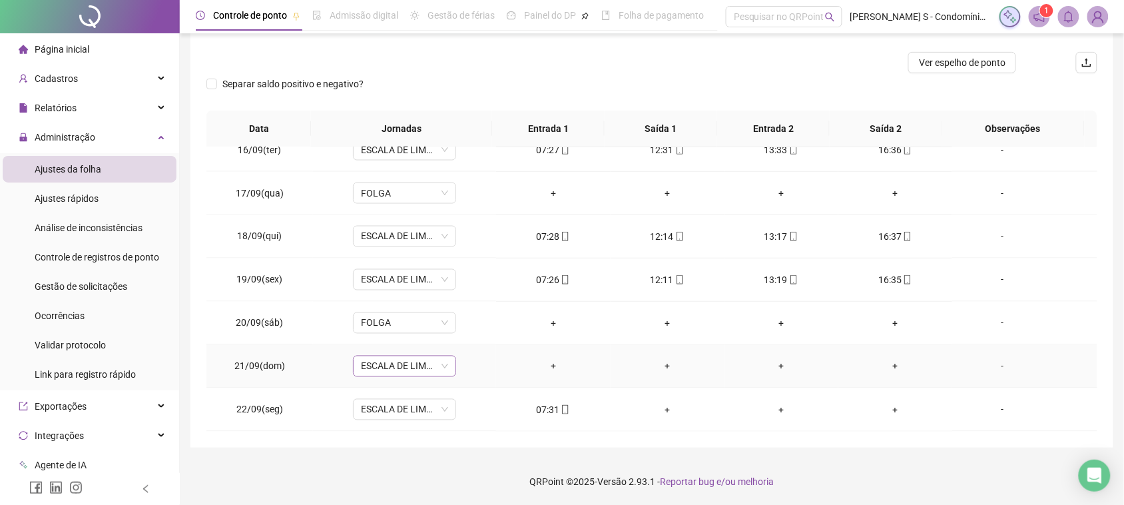
click at [421, 365] on span "ESCALA DE LIMPEZA" at bounding box center [404, 366] width 87 height 20
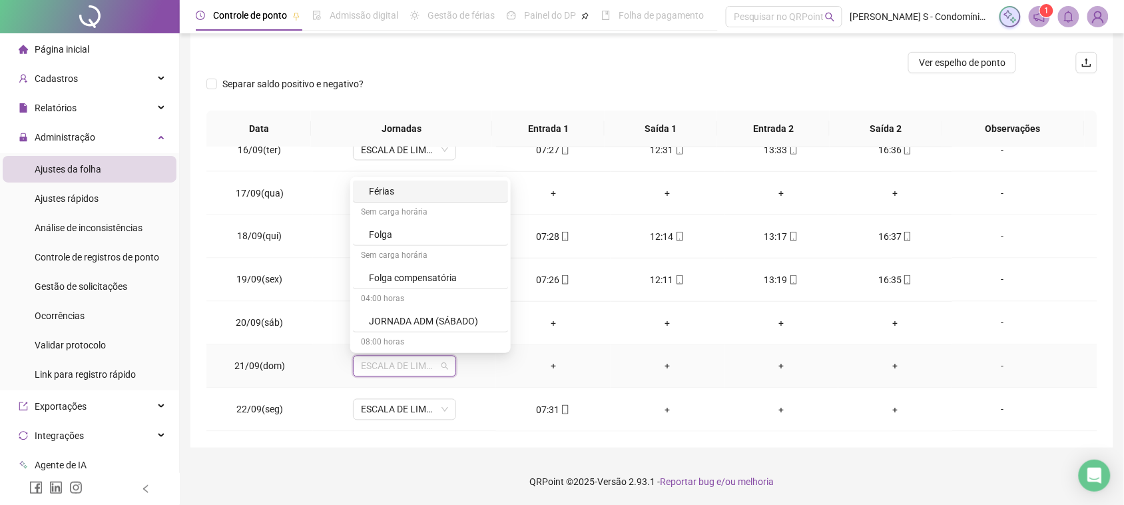
scroll to position [167, 0]
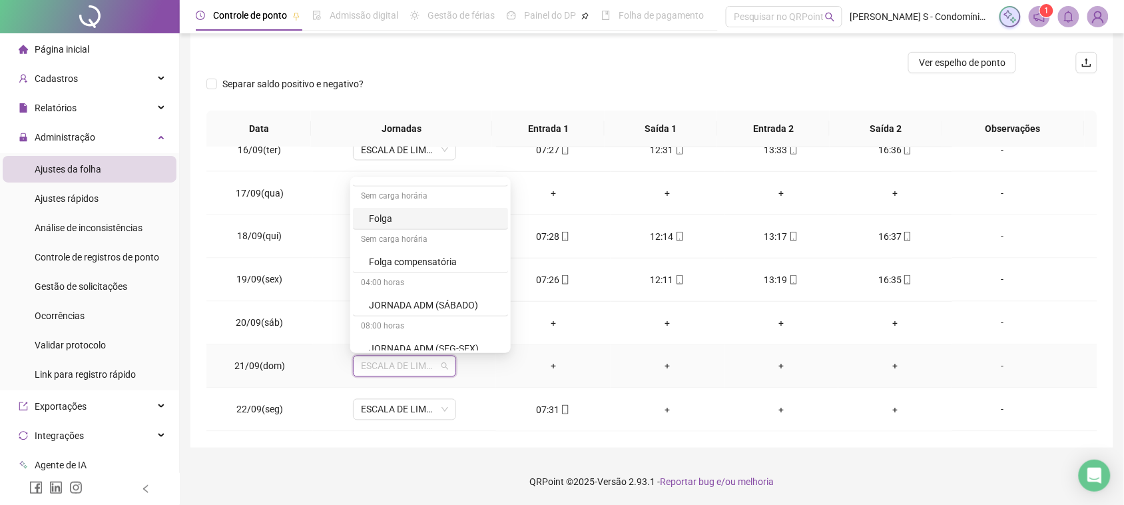
click at [408, 223] on div "Folga" at bounding box center [434, 218] width 131 height 15
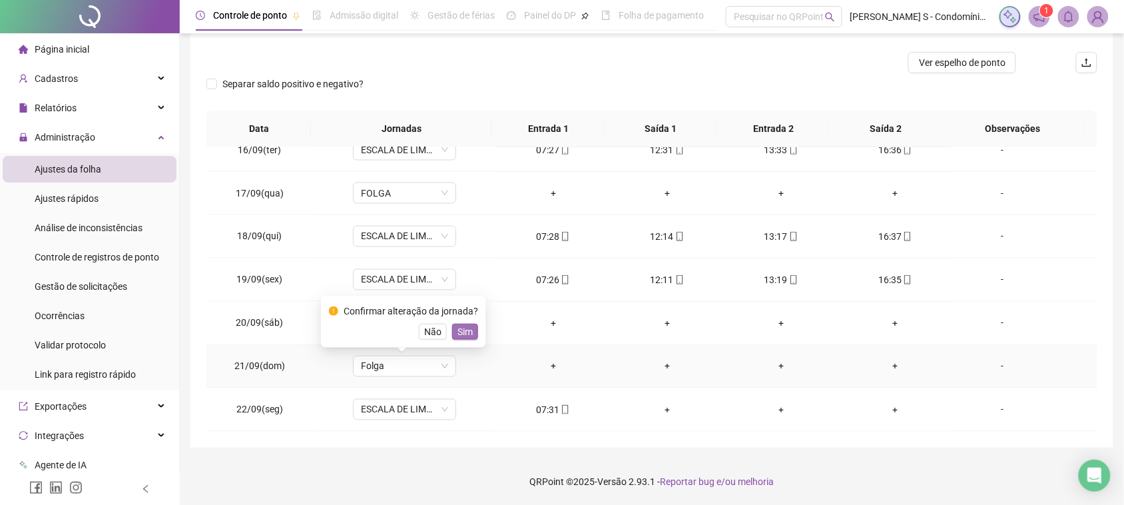
click at [468, 338] on span "Sim" at bounding box center [465, 331] width 15 height 15
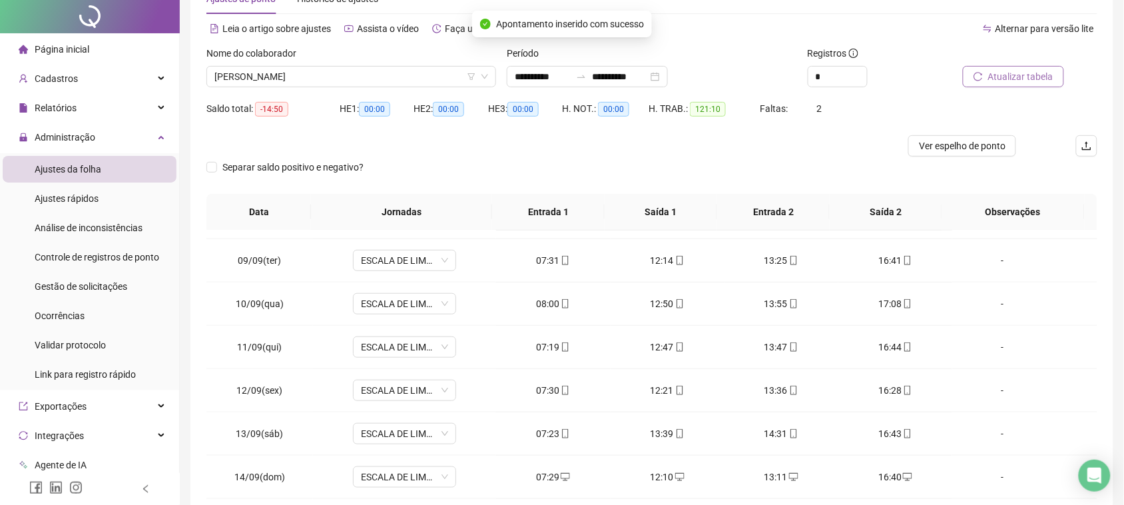
scroll to position [0, 0]
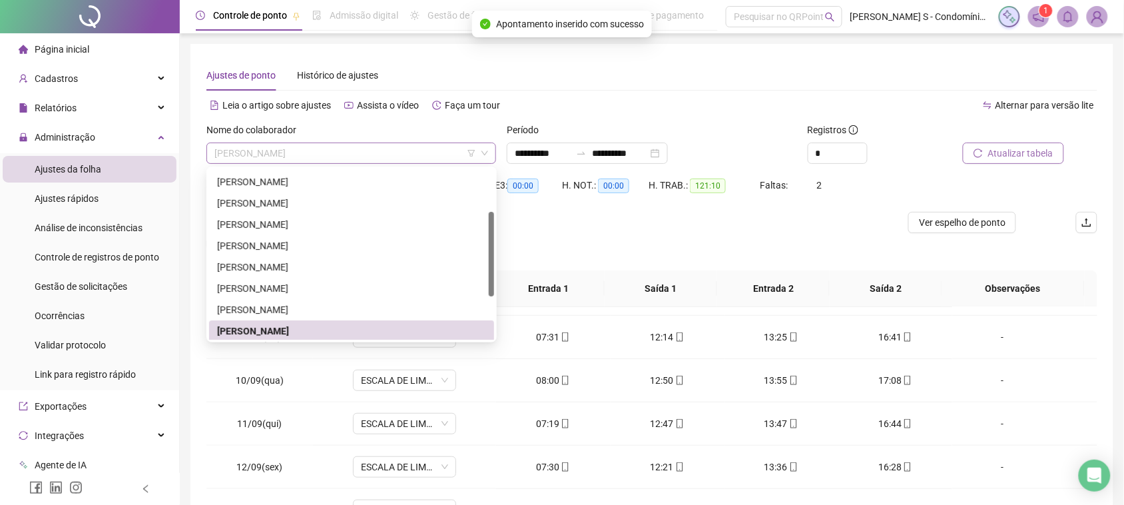
click at [340, 150] on span "[PERSON_NAME]" at bounding box center [351, 153] width 274 height 20
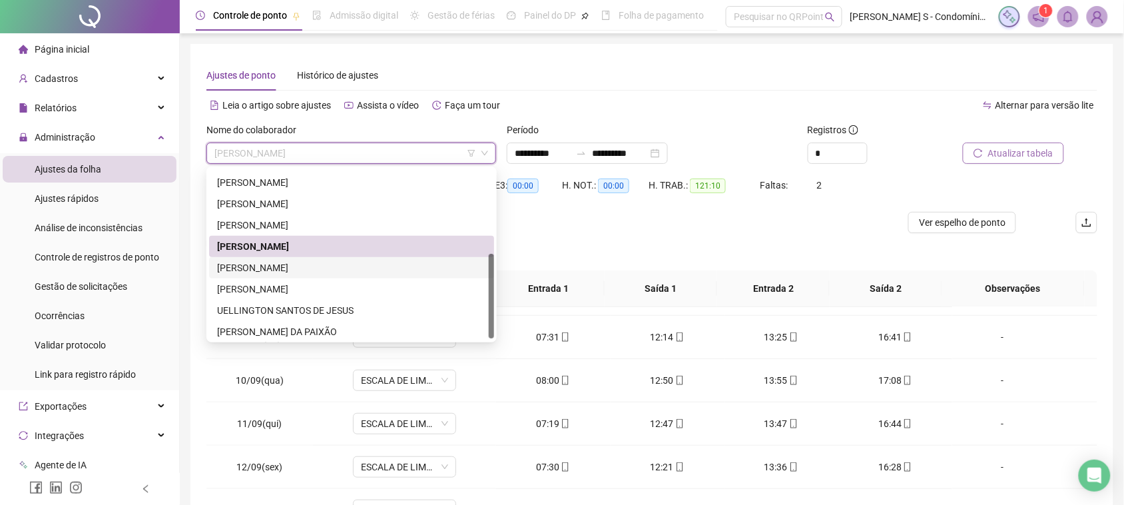
click at [320, 266] on div "[PERSON_NAME]" at bounding box center [351, 267] width 269 height 15
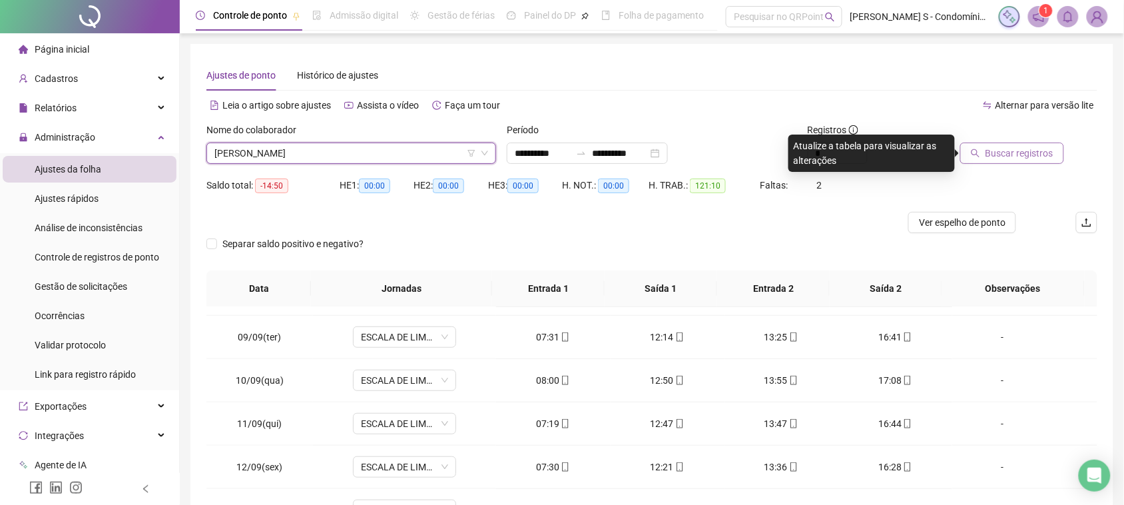
click at [977, 157] on icon "search" at bounding box center [975, 153] width 9 height 9
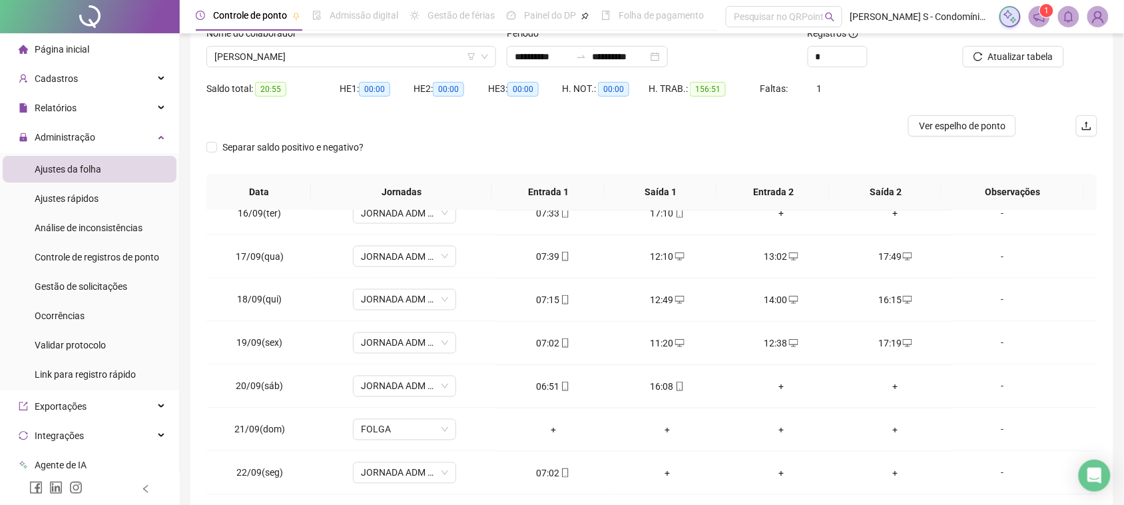
scroll to position [0, 0]
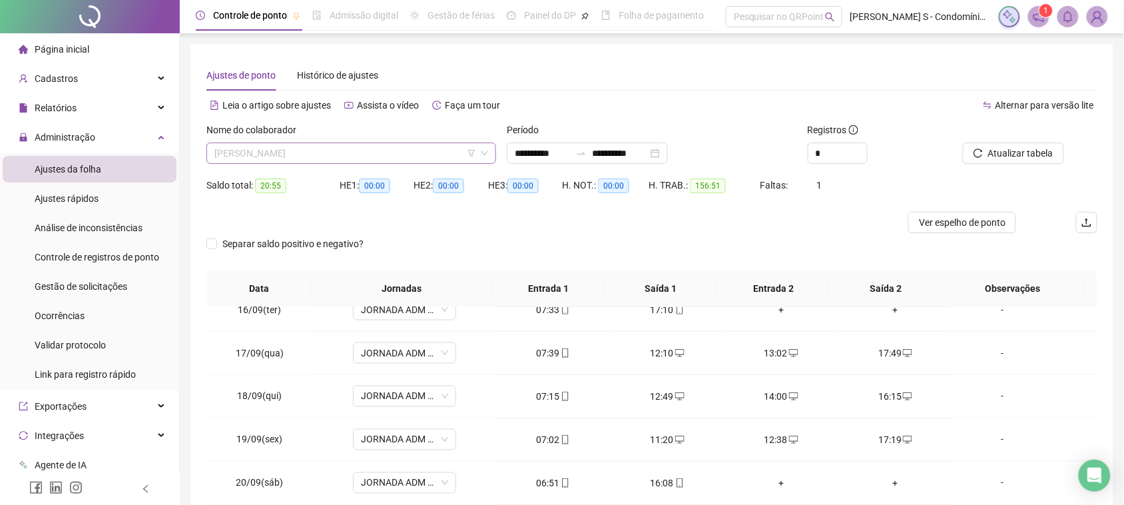
click at [354, 152] on span "[PERSON_NAME]" at bounding box center [351, 153] width 274 height 20
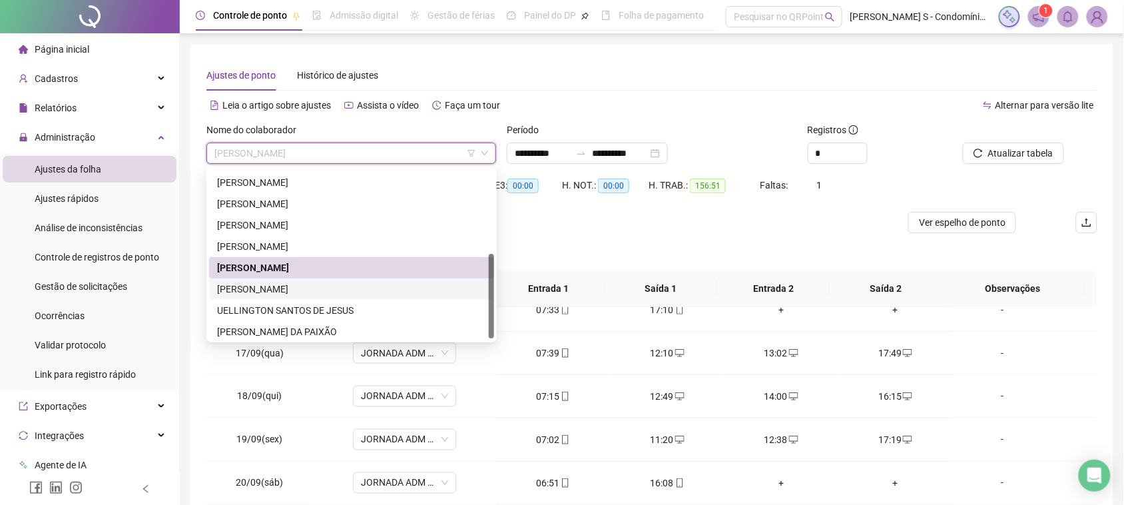
click at [262, 293] on div "[PERSON_NAME]" at bounding box center [351, 289] width 269 height 15
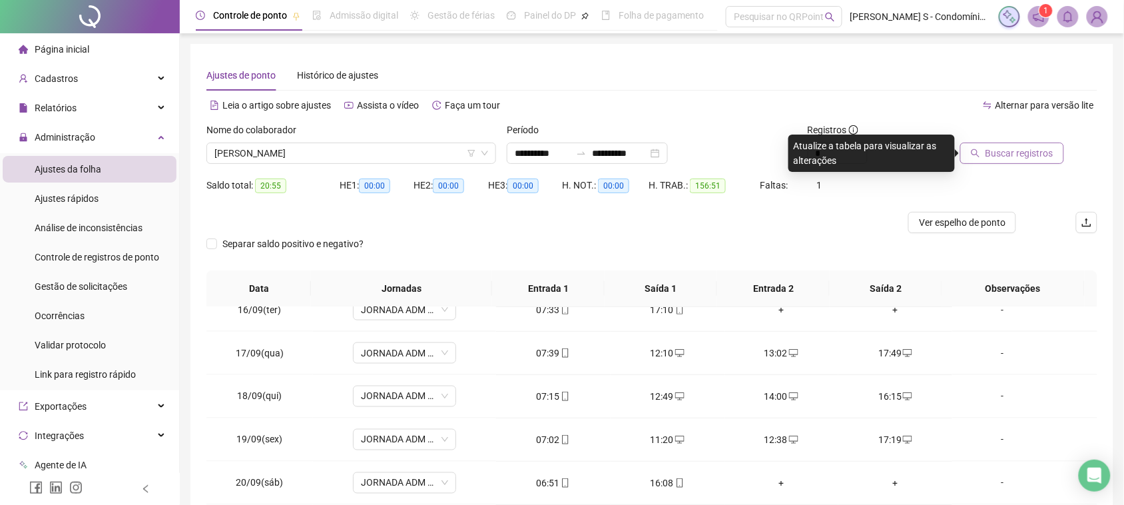
click at [1006, 147] on span "Buscar registros" at bounding box center [1020, 153] width 68 height 15
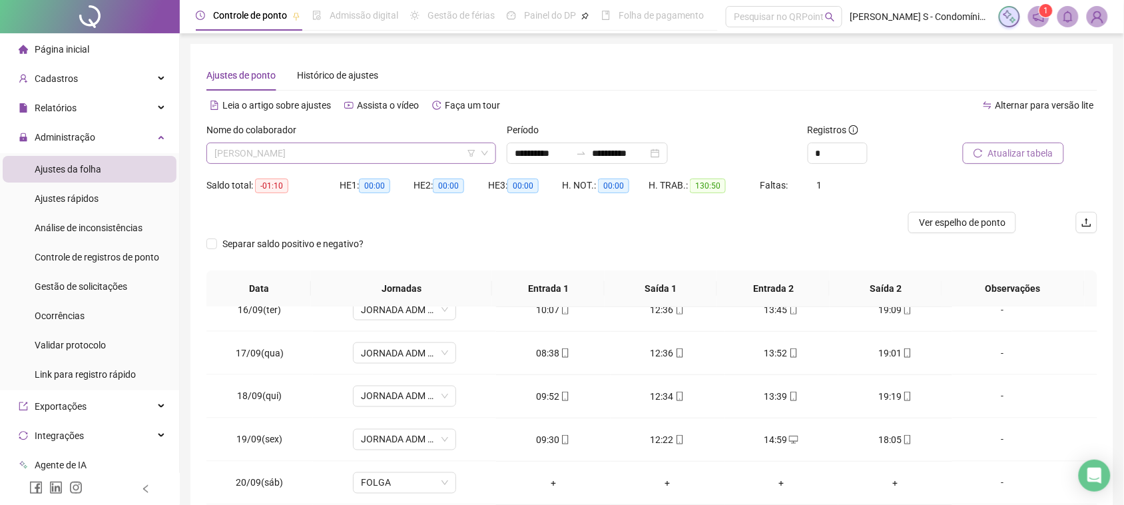
click at [377, 145] on span "[PERSON_NAME]" at bounding box center [351, 153] width 274 height 20
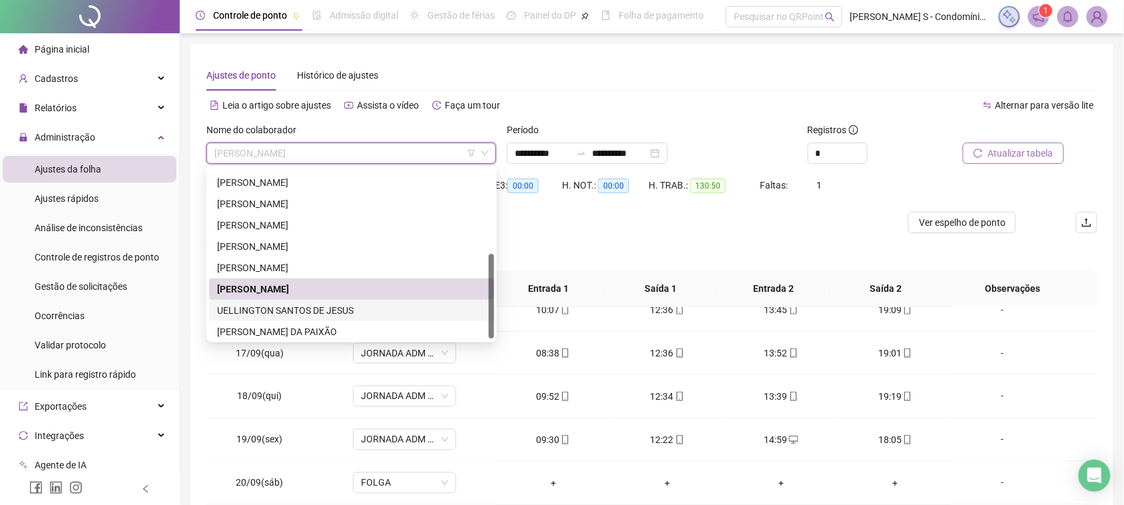
click at [324, 315] on div "UELLINGTON SANTOS DE JESUS" at bounding box center [351, 310] width 269 height 15
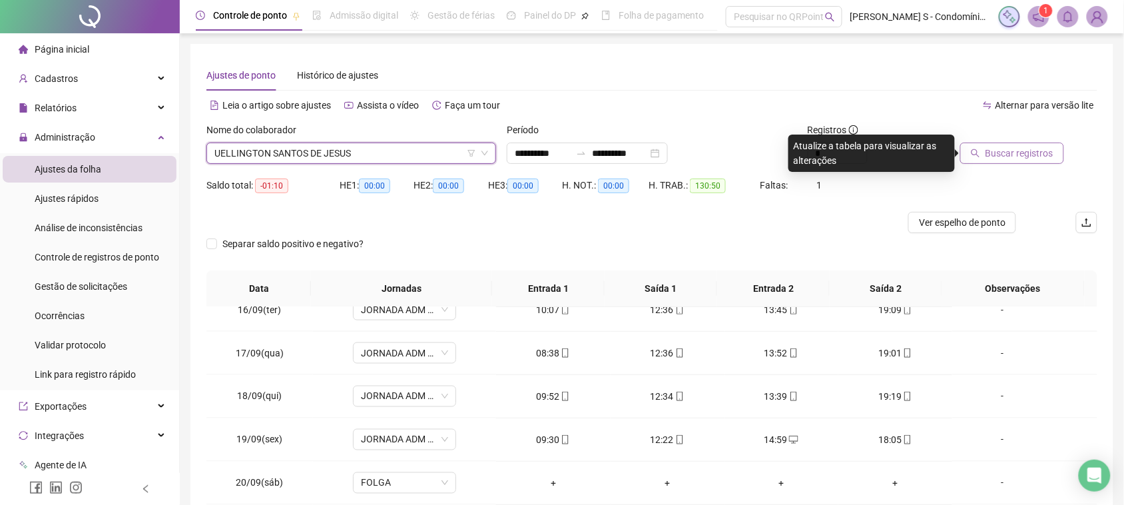
click at [993, 151] on span "Buscar registros" at bounding box center [1020, 153] width 68 height 15
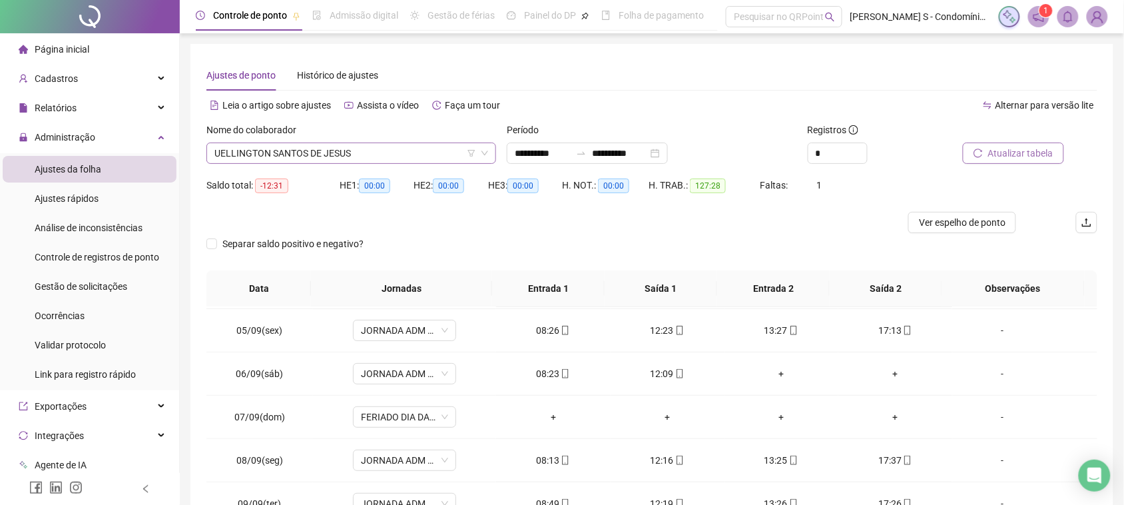
click at [342, 157] on span "UELLINGTON SANTOS DE JESUS" at bounding box center [351, 153] width 274 height 20
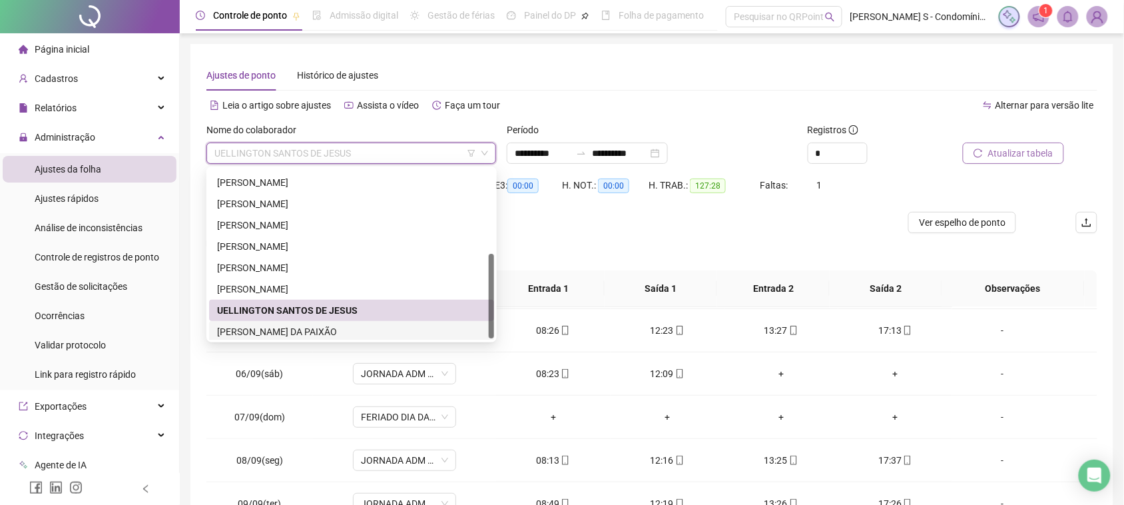
click at [297, 328] on div "[PERSON_NAME] DA PAIXÃO" at bounding box center [351, 331] width 269 height 15
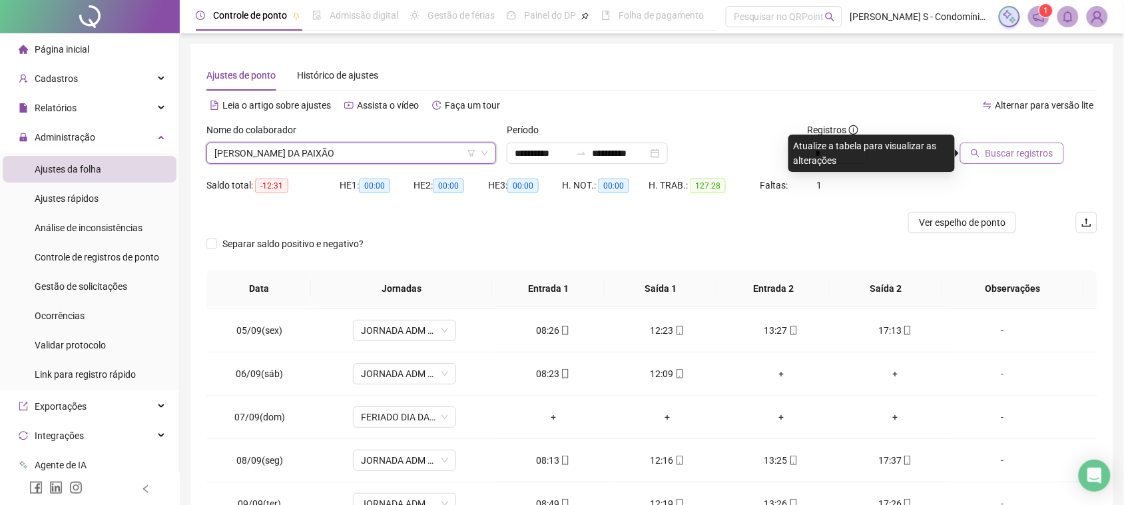
click at [971, 151] on button "Buscar registros" at bounding box center [1012, 153] width 104 height 21
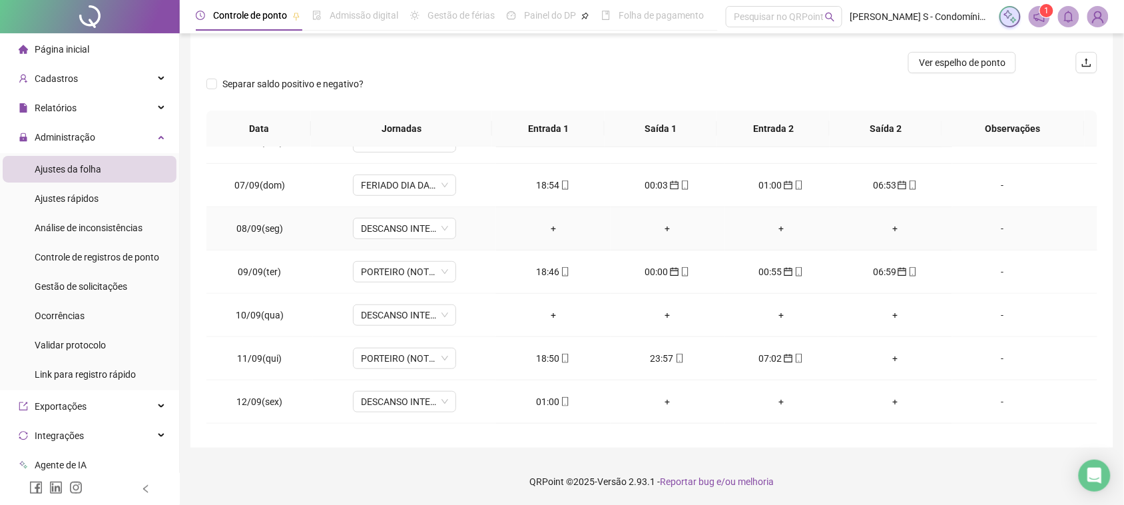
scroll to position [338, 0]
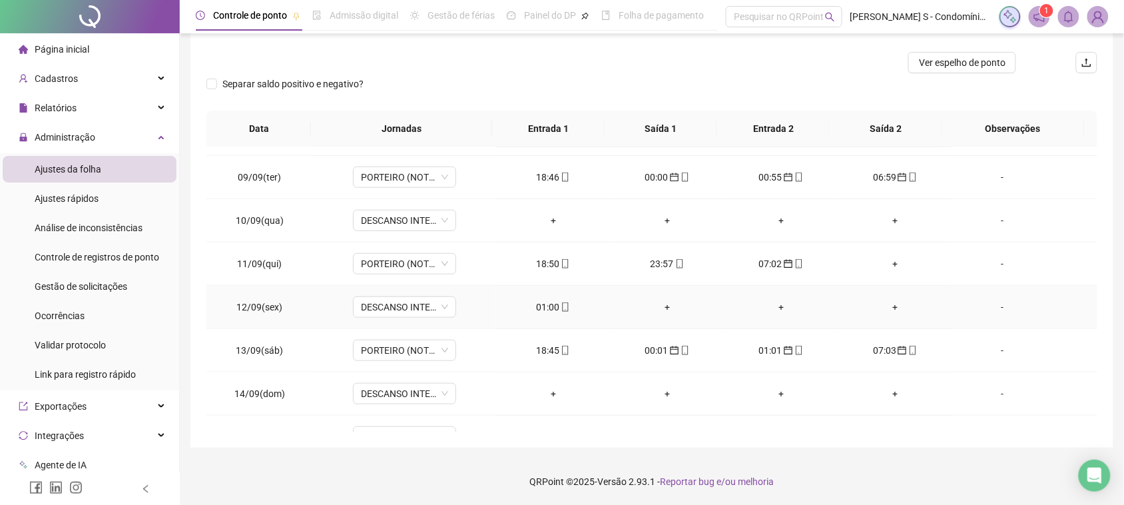
click at [553, 314] on div "01:00" at bounding box center [553, 307] width 93 height 15
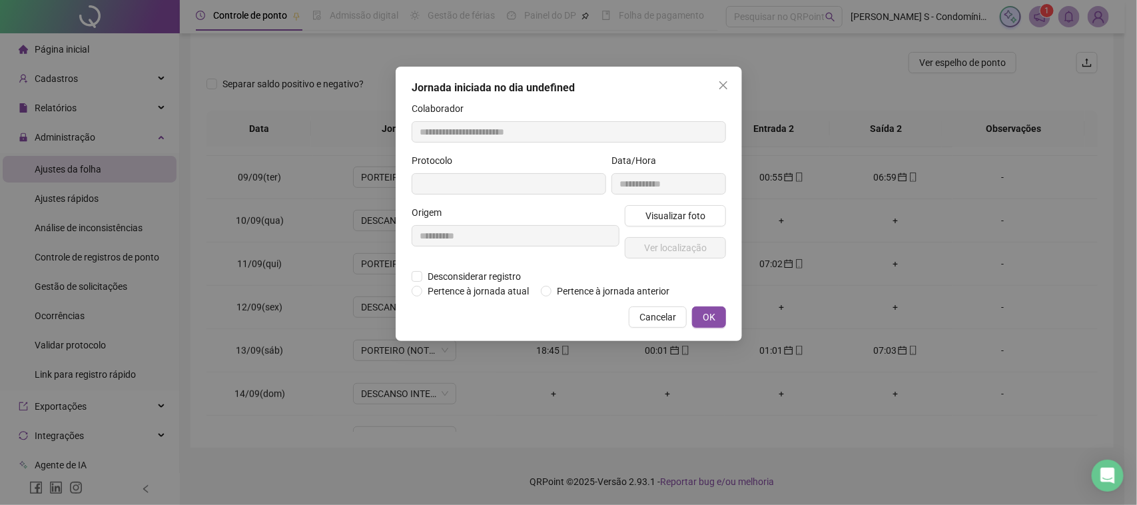
type input "**********"
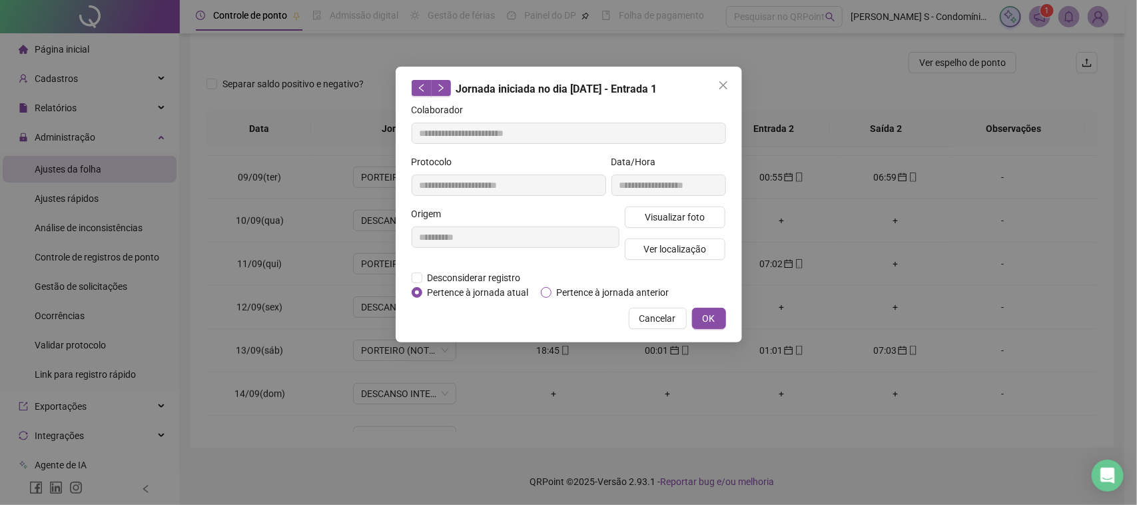
click at [548, 298] on label "Pertence à jornada anterior" at bounding box center [608, 292] width 134 height 15
click at [707, 313] on span "OK" at bounding box center [709, 318] width 13 height 15
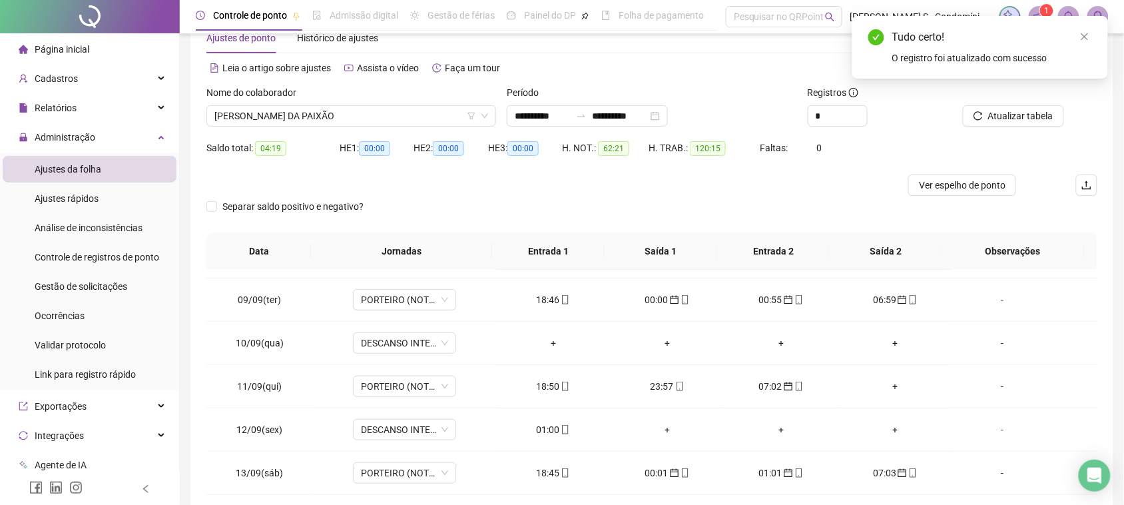
scroll to position [0, 0]
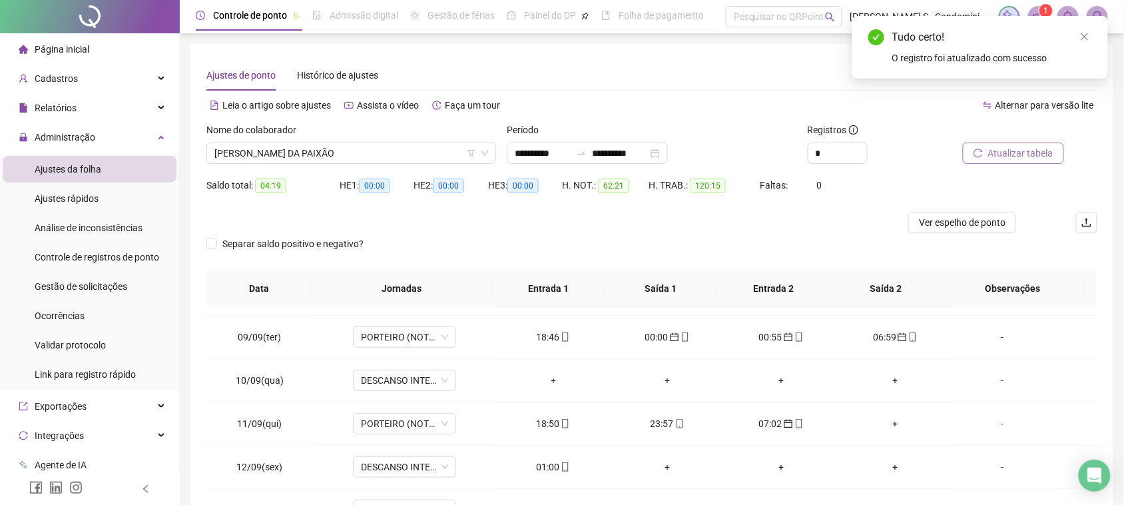
drag, startPoint x: 1008, startPoint y: 142, endPoint x: 1001, endPoint y: 154, distance: 13.7
click at [1001, 154] on button "Atualizar tabela" at bounding box center [1013, 153] width 101 height 21
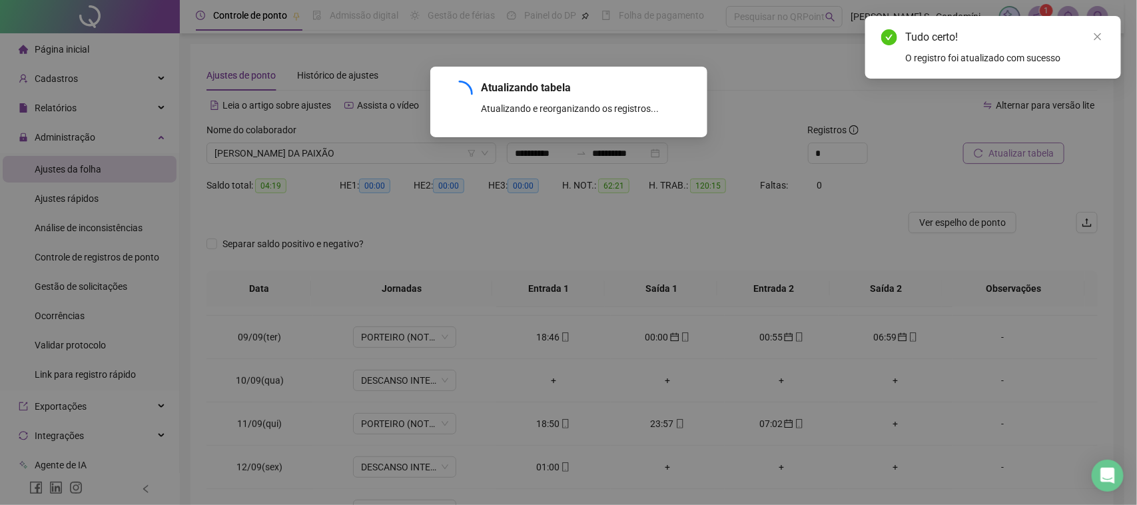
click at [1001, 154] on div "Atualizando tabela Atualizando e reorganizando os registros... OK" at bounding box center [568, 252] width 1137 height 505
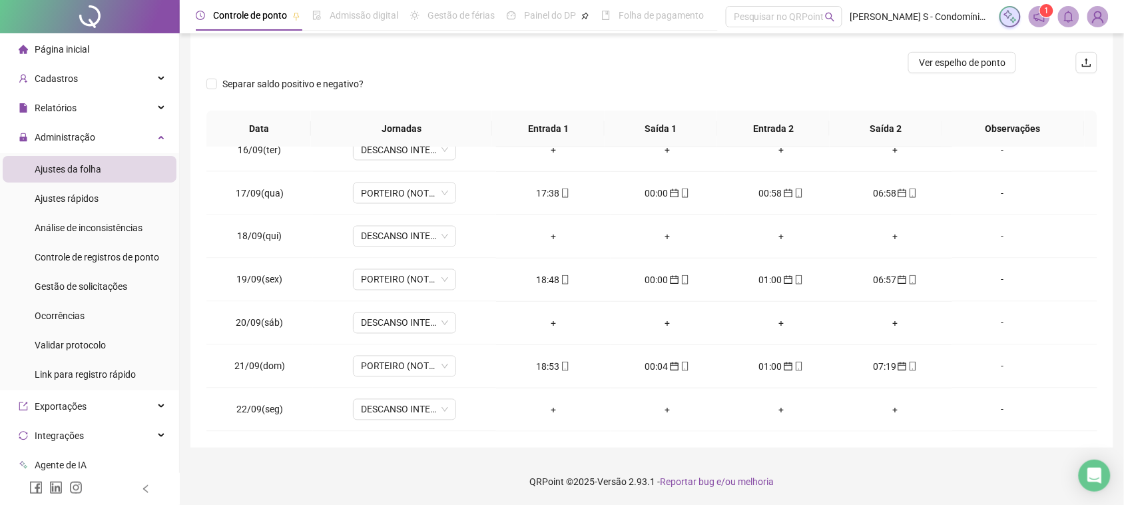
scroll to position [77, 0]
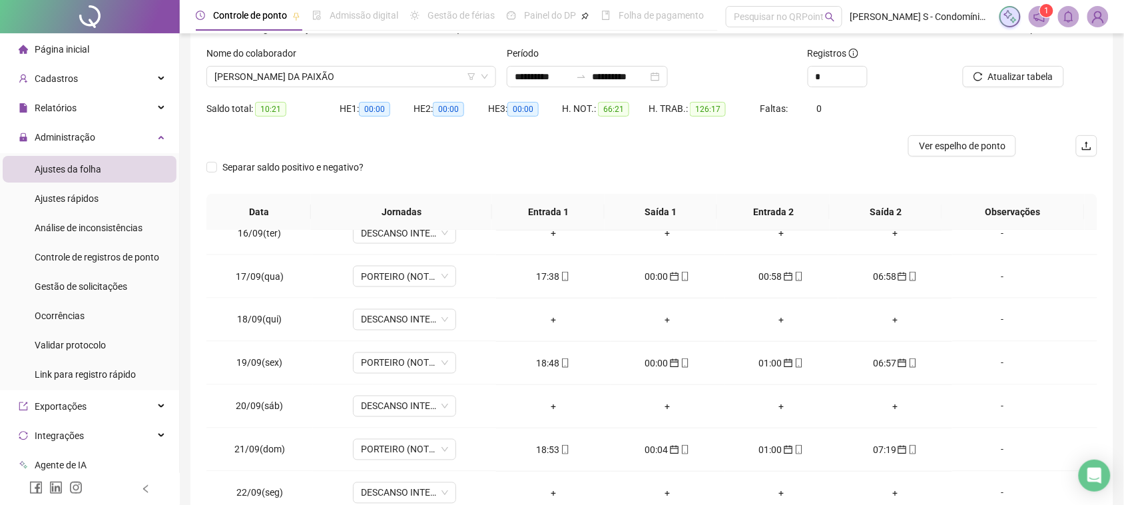
click at [321, 64] on div "Nome do colaborador" at bounding box center [351, 56] width 290 height 20
